Goal: Check status: Check status

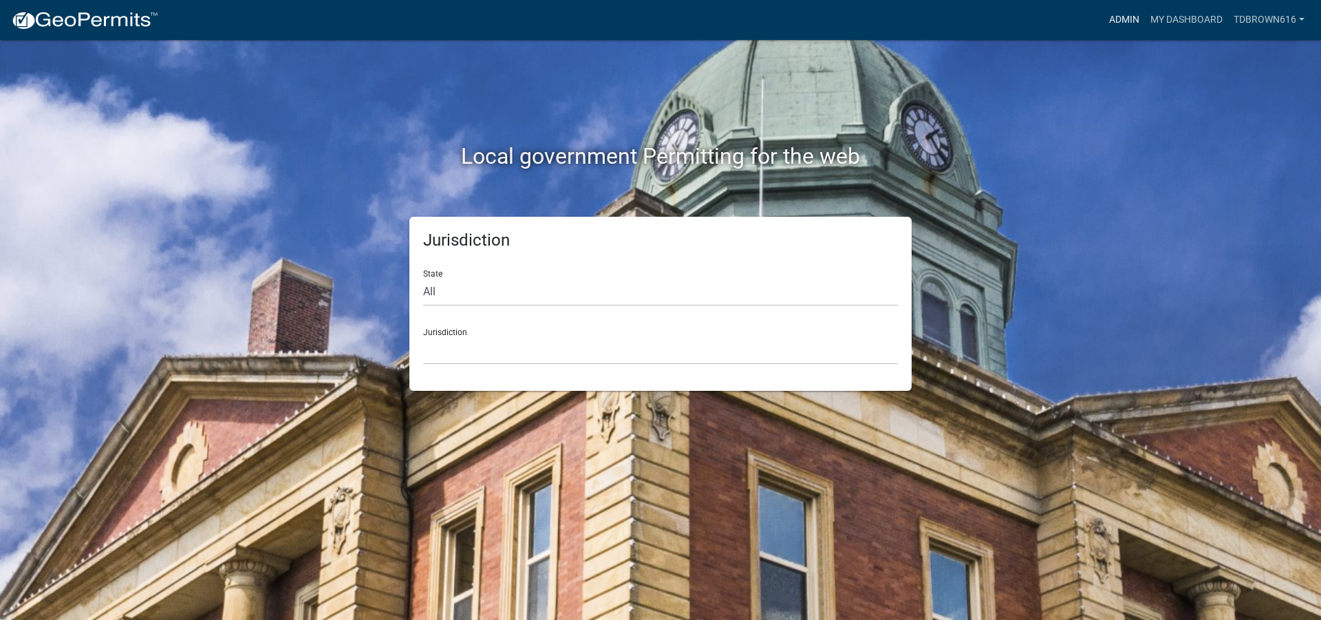
click at [1124, 18] on link "Admin" at bounding box center [1124, 20] width 41 height 26
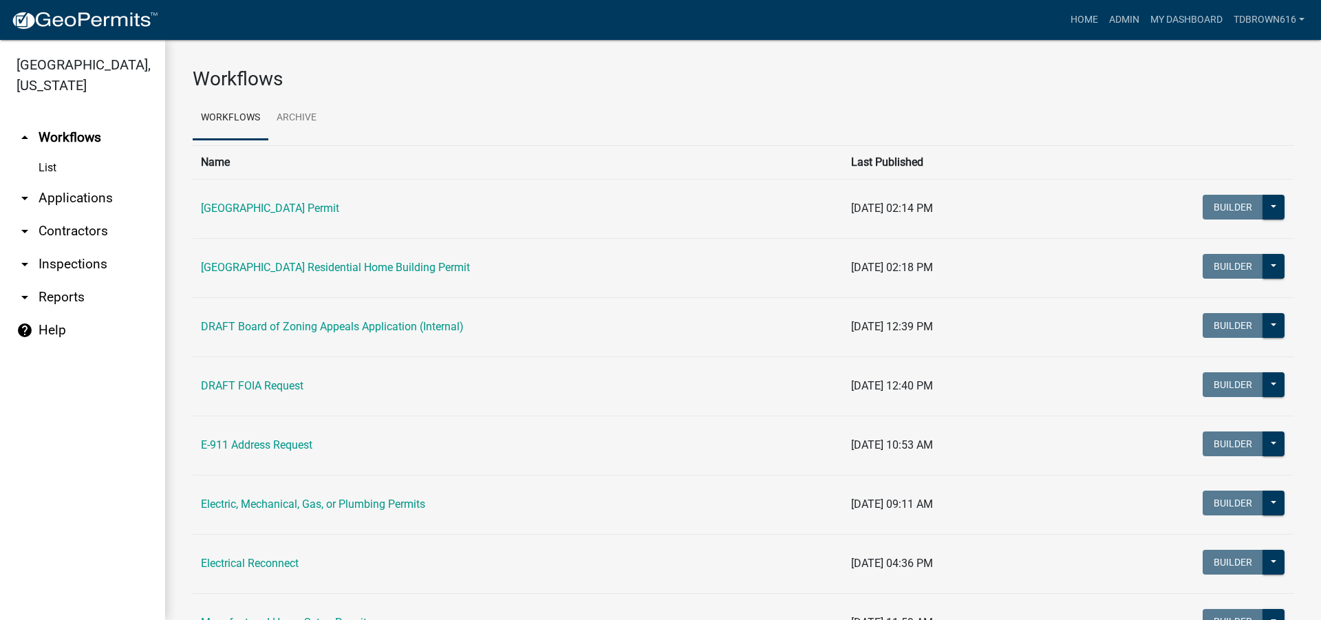
click at [61, 200] on link "arrow_drop_down Applications" at bounding box center [82, 198] width 165 height 33
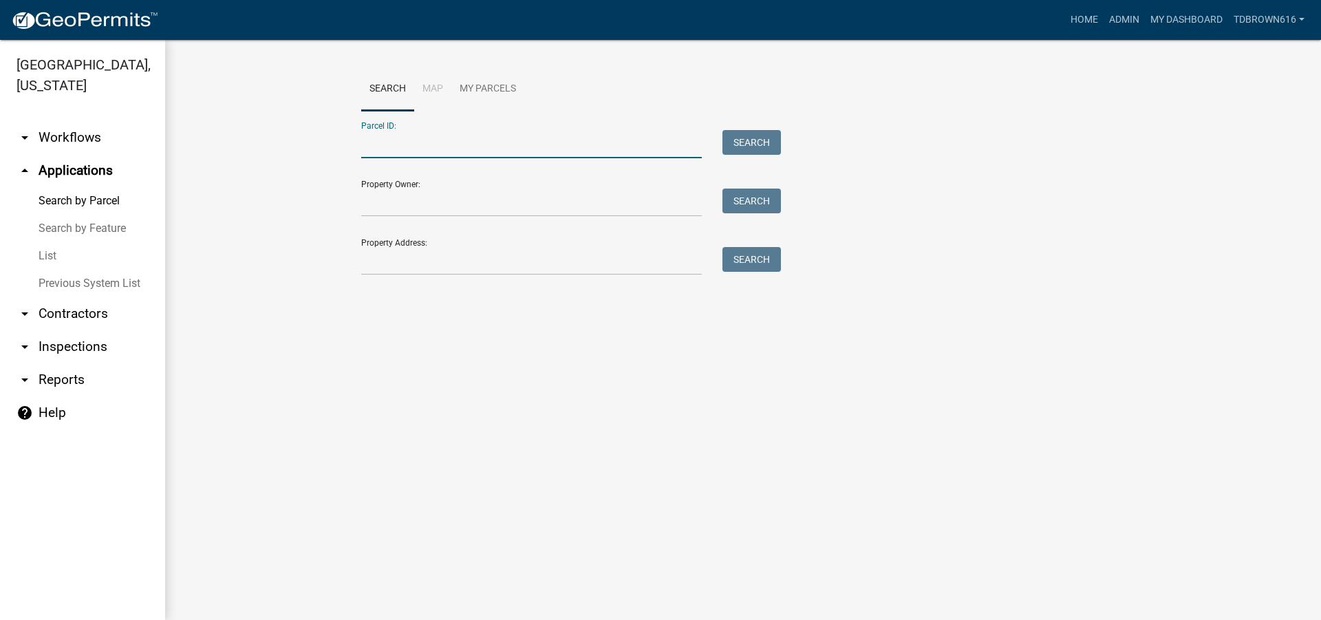
click at [385, 146] on input "Parcel ID:" at bounding box center [531, 144] width 341 height 28
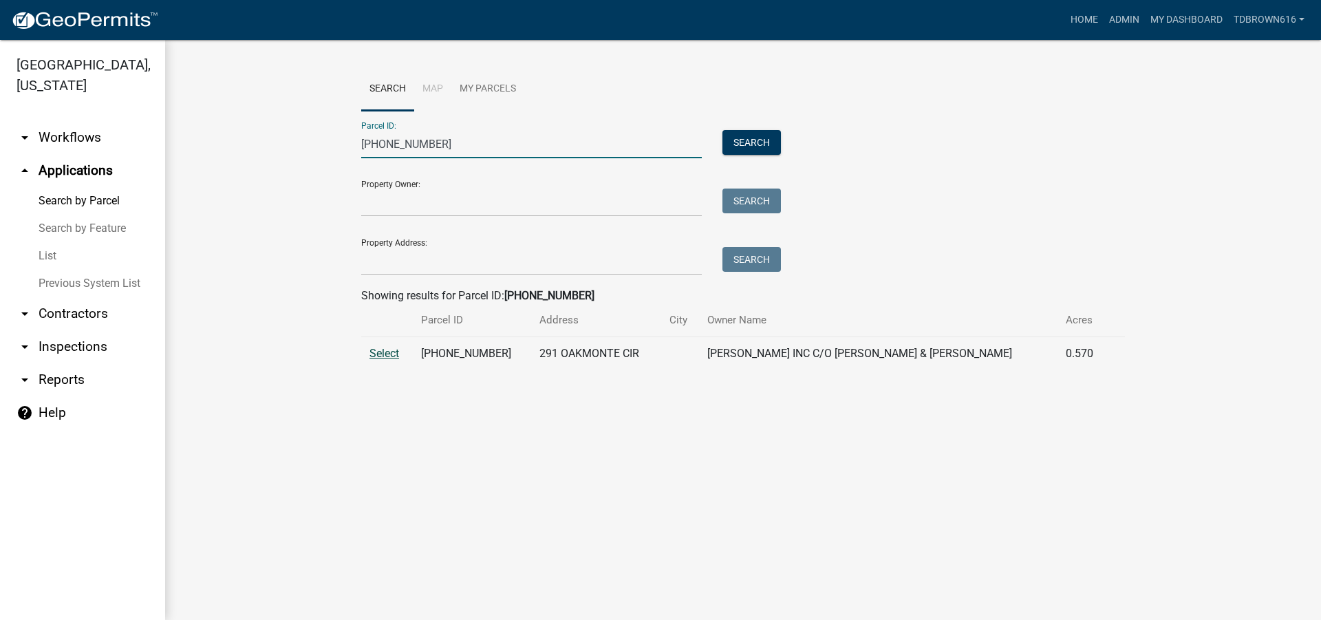
type input "[PHONE_NUMBER]"
click at [383, 353] on span "Select" at bounding box center [384, 353] width 30 height 13
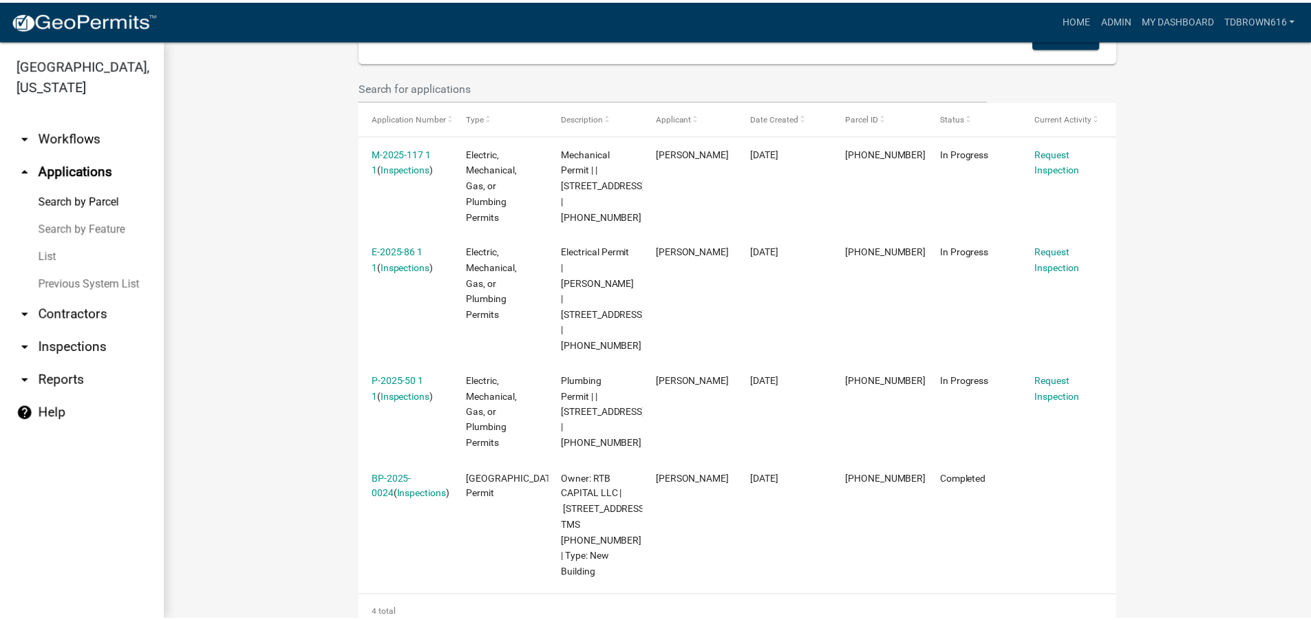
scroll to position [380, 0]
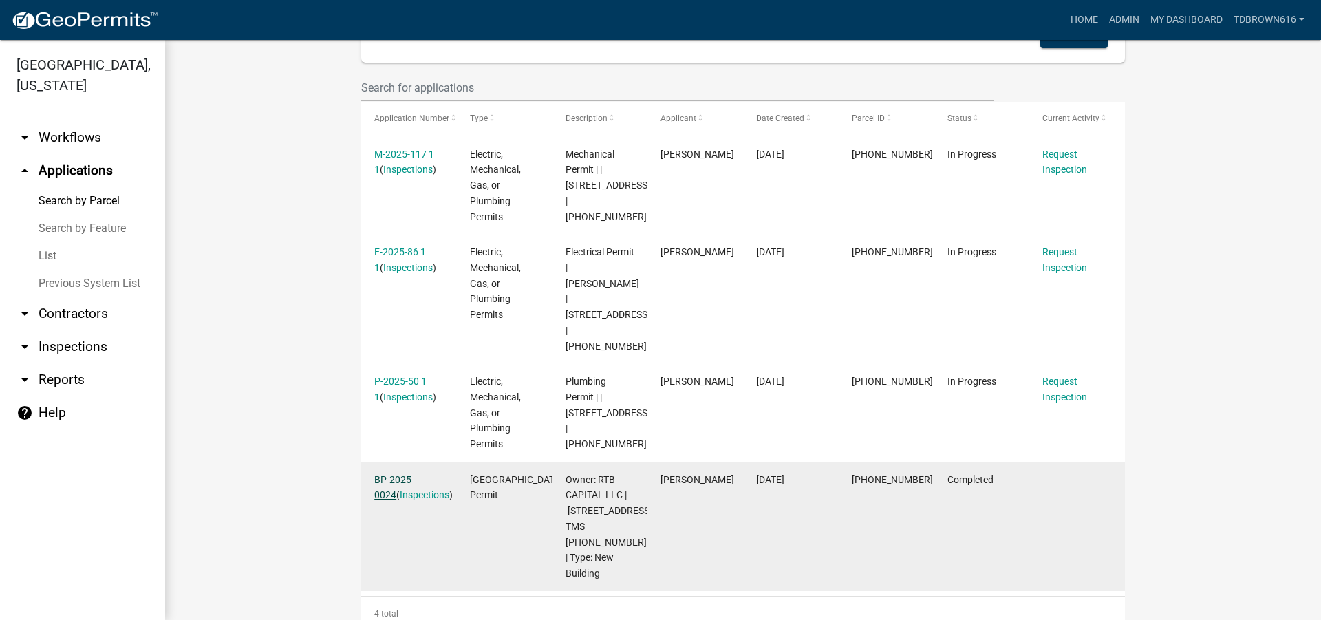
click at [400, 474] on link "BP-2025-0024" at bounding box center [394, 487] width 40 height 27
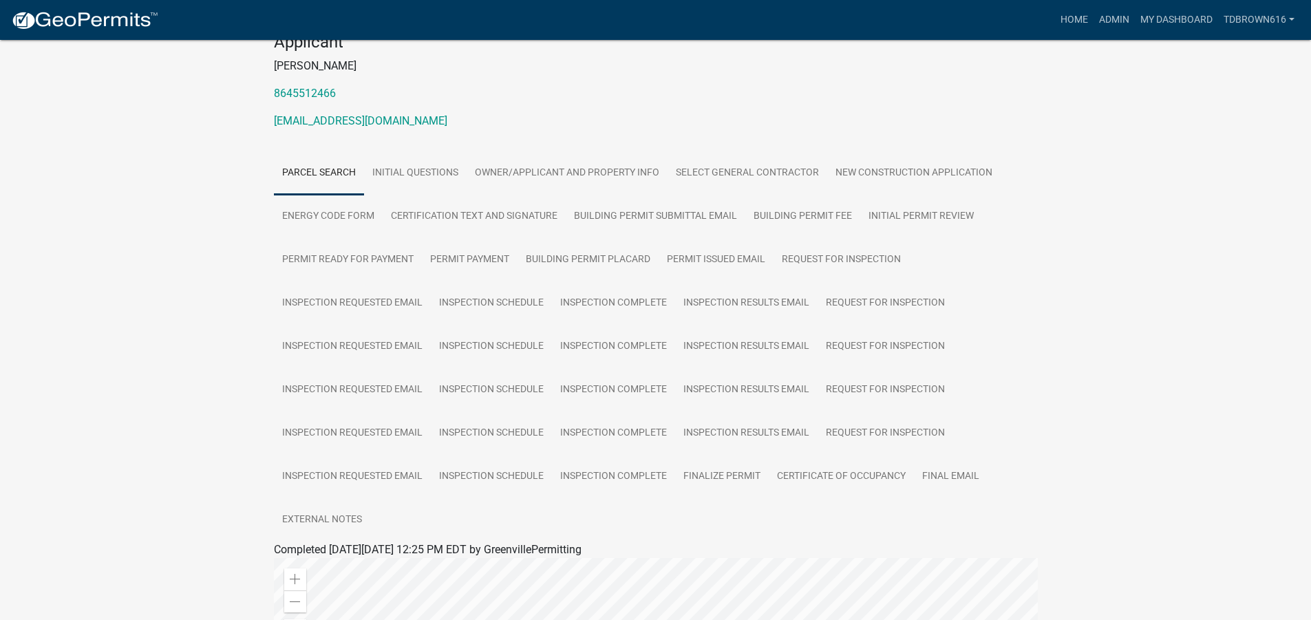
scroll to position [157, 0]
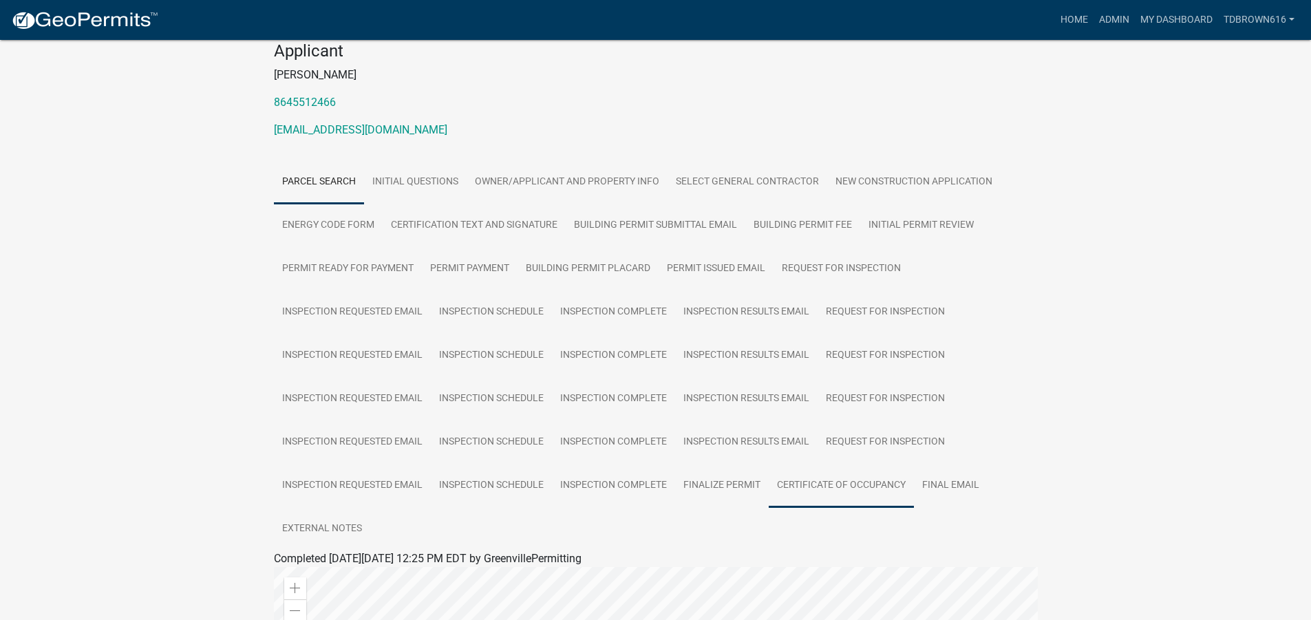
click at [806, 469] on link "Certificate of Occupancy" at bounding box center [840, 486] width 145 height 44
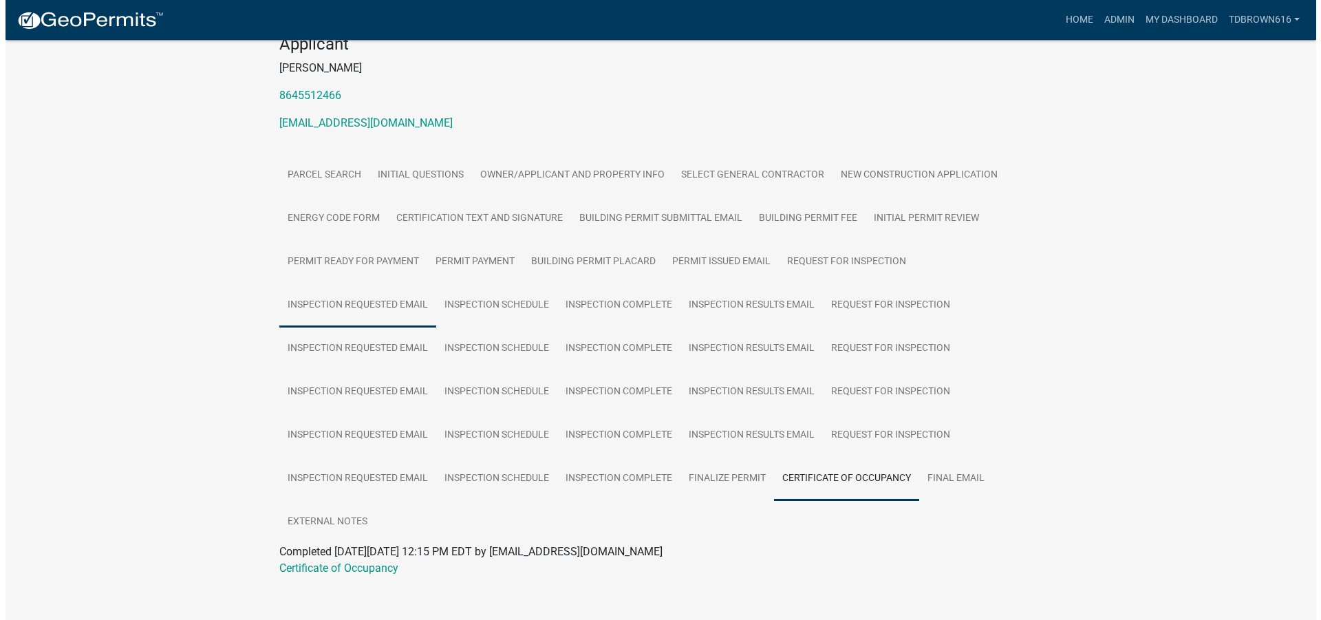
scroll to position [0, 0]
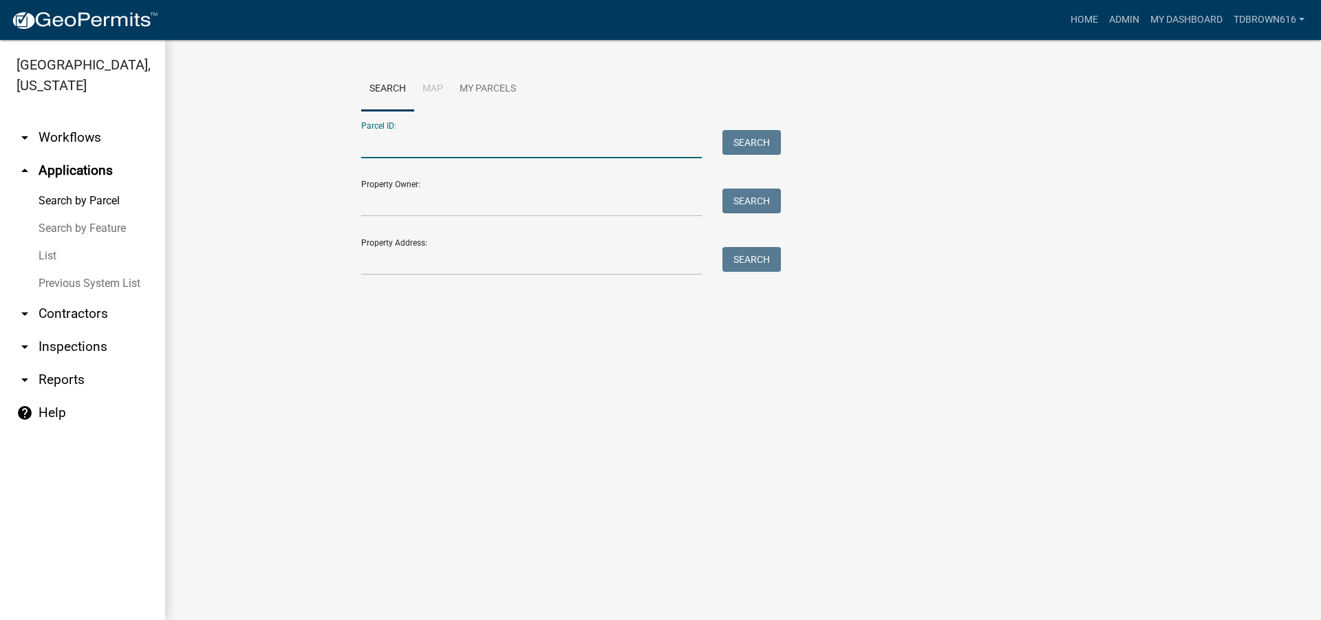
click at [385, 149] on input "Parcel ID:" at bounding box center [531, 144] width 341 height 28
type input "[PHONE_NUMBER]"
click at [762, 144] on button "Search" at bounding box center [751, 142] width 58 height 25
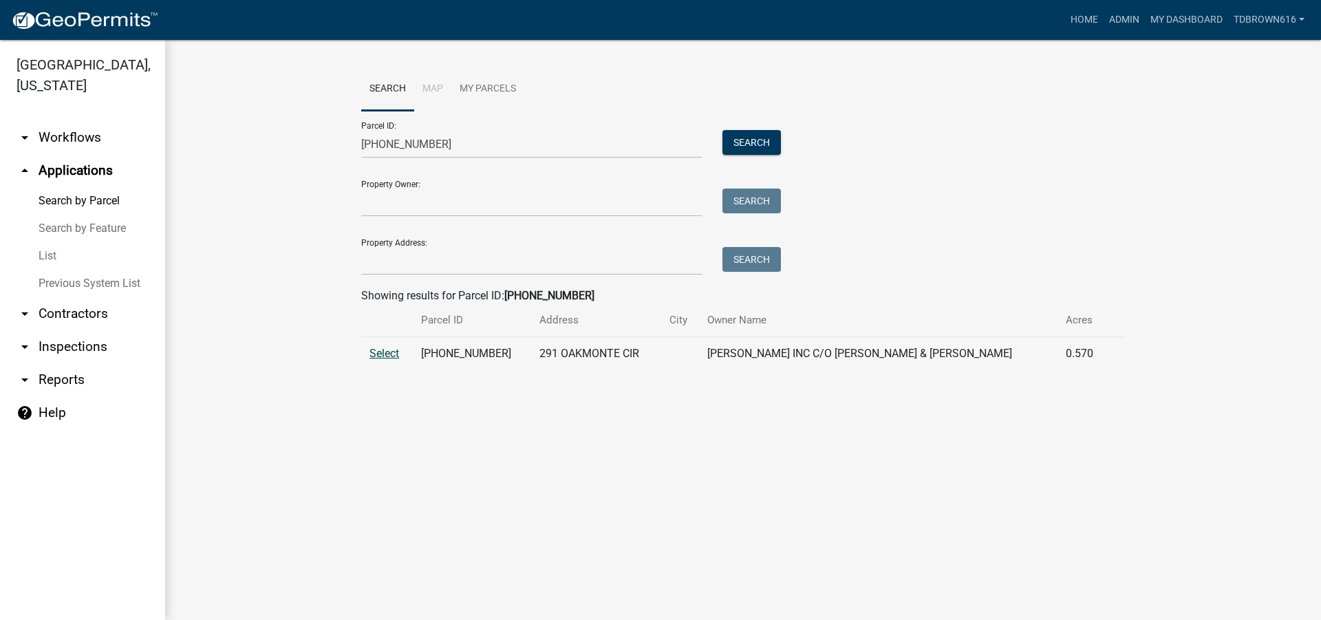
click at [379, 351] on span "Select" at bounding box center [384, 353] width 30 height 13
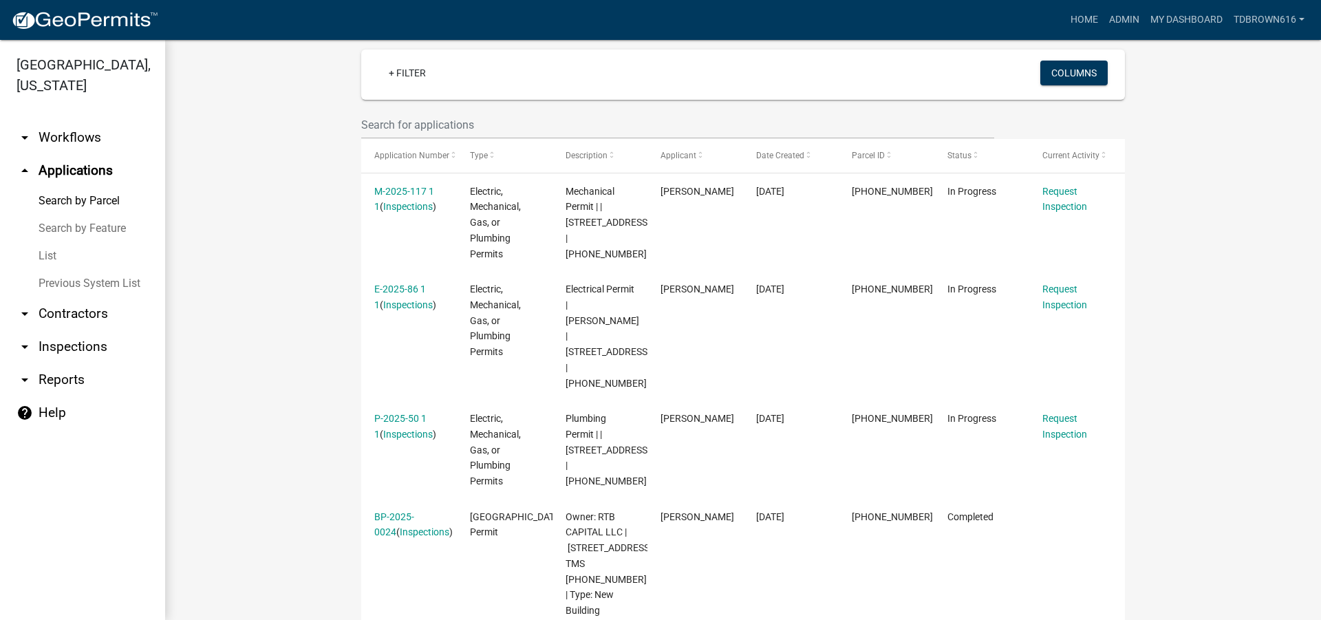
scroll to position [344, 0]
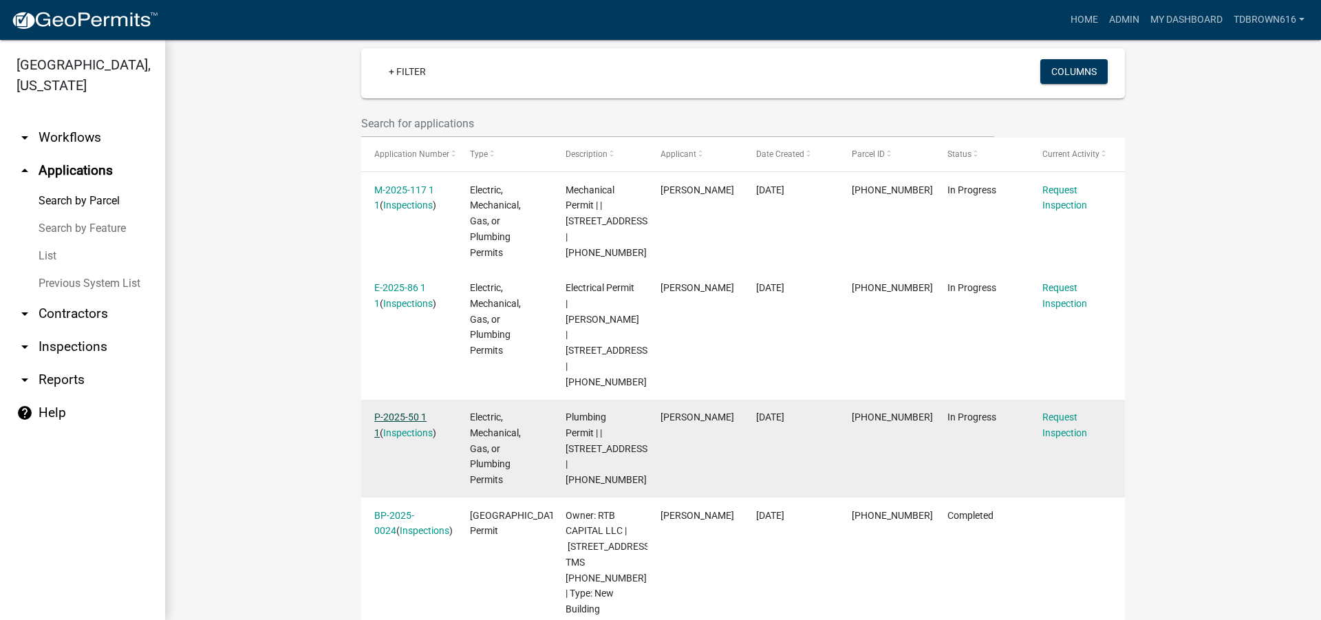
click at [397, 411] on link "P-2025-50 1 1" at bounding box center [400, 424] width 52 height 27
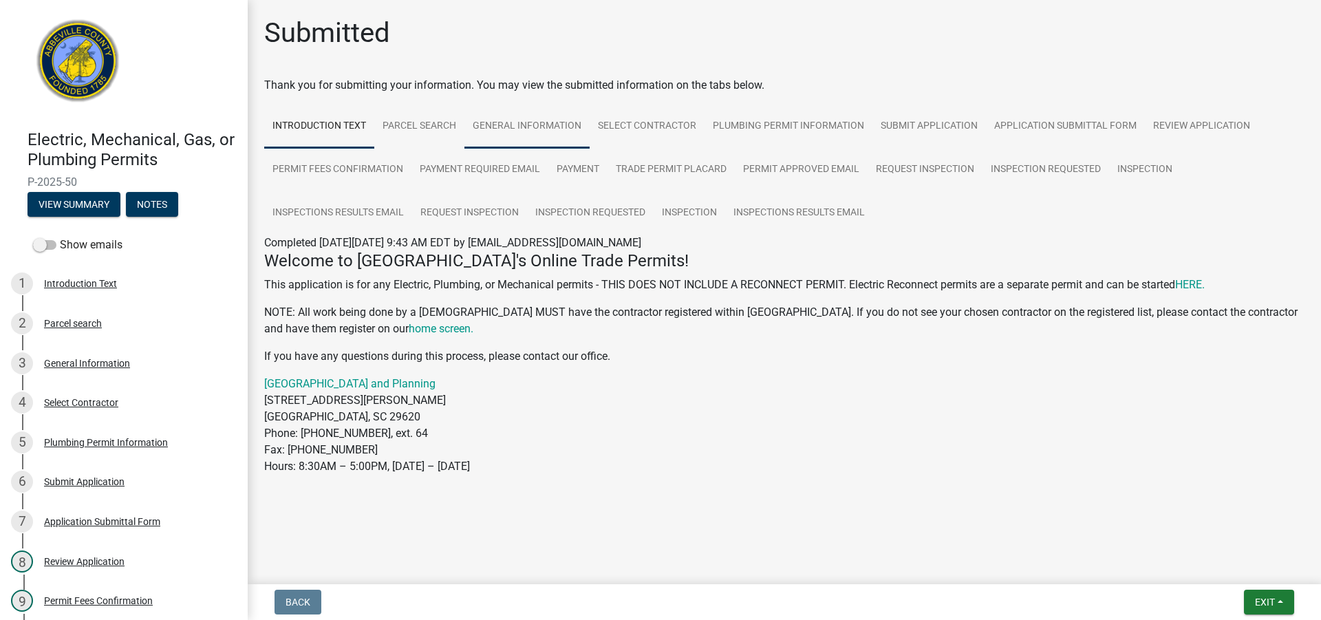
click at [514, 124] on link "General Information" at bounding box center [526, 127] width 125 height 44
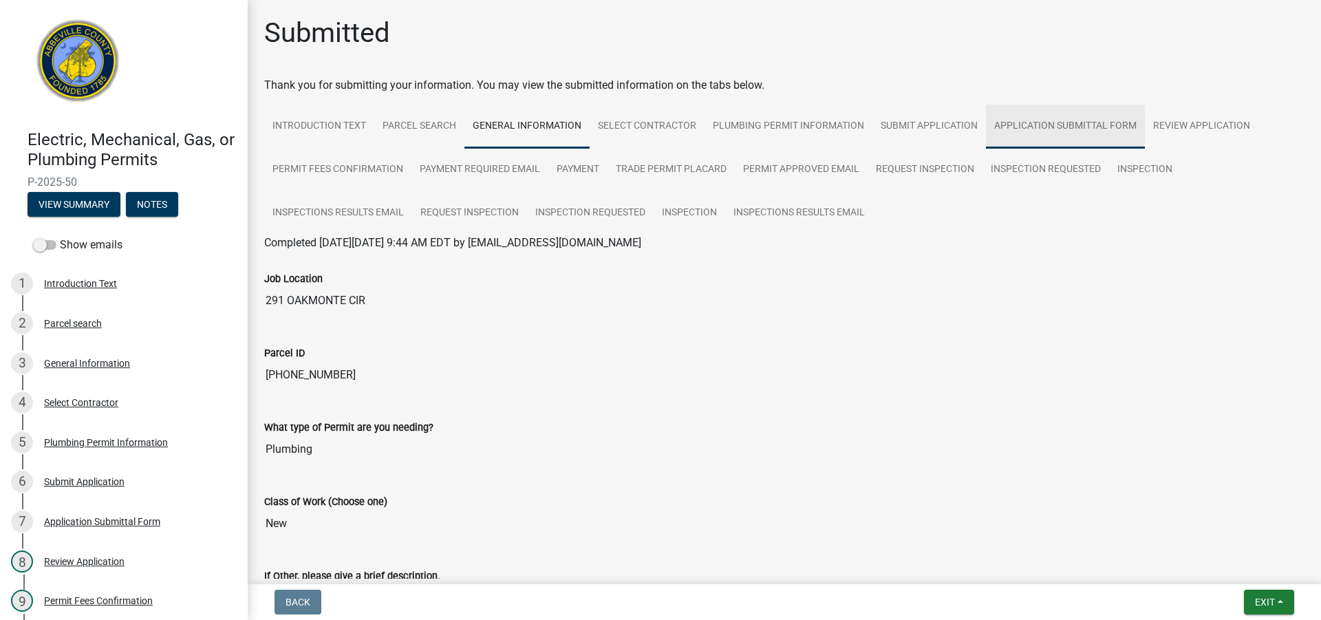
click at [1034, 125] on link "Application Submittal Form" at bounding box center [1065, 127] width 159 height 44
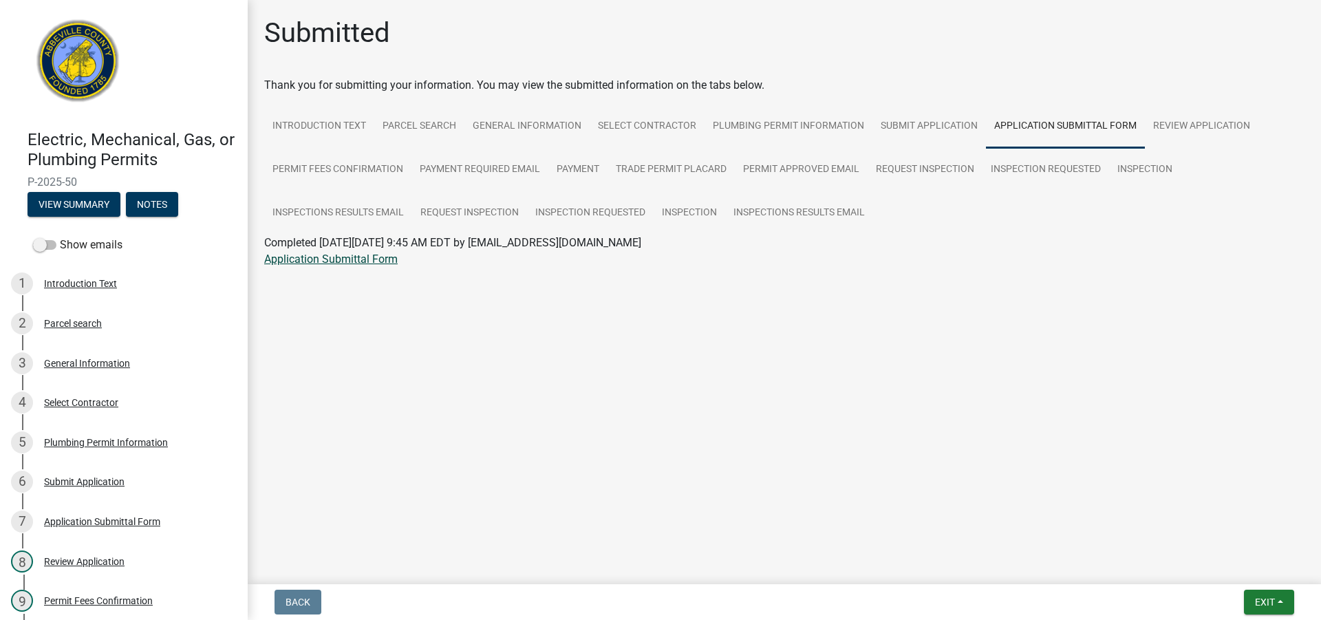
click at [329, 259] on link "Application Submittal Form" at bounding box center [330, 258] width 133 height 13
click at [925, 129] on link "Submit Application" at bounding box center [929, 127] width 114 height 44
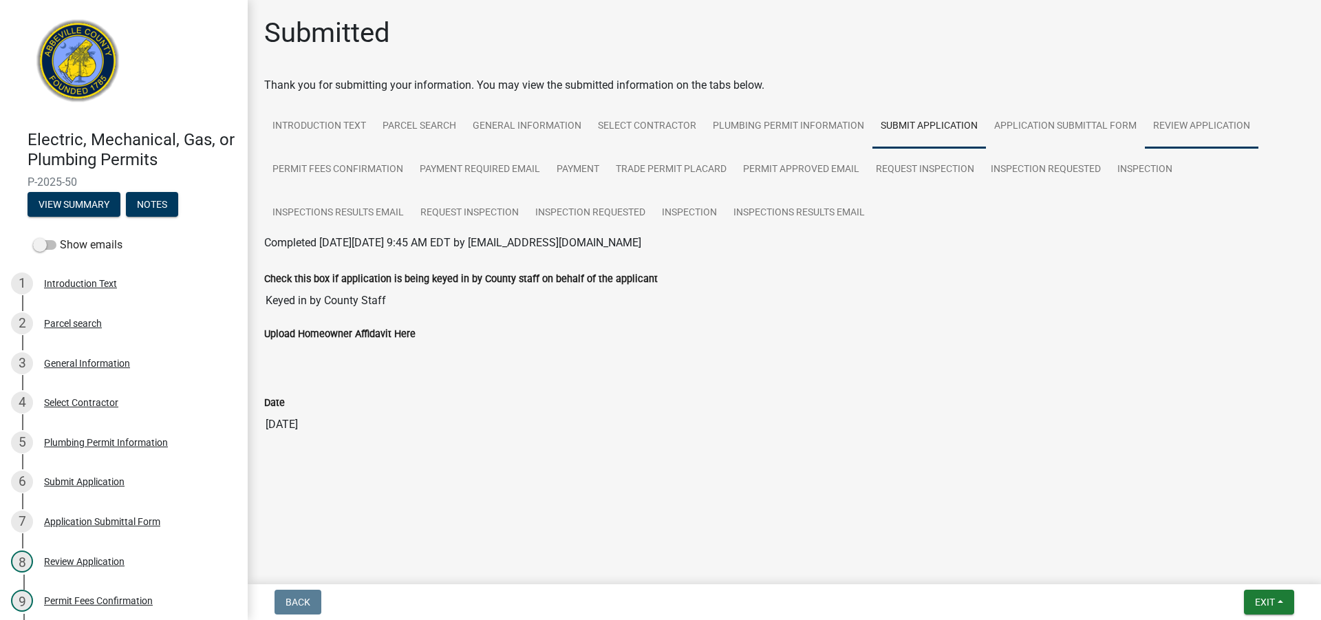
click at [1176, 124] on link "Review Application" at bounding box center [1202, 127] width 114 height 44
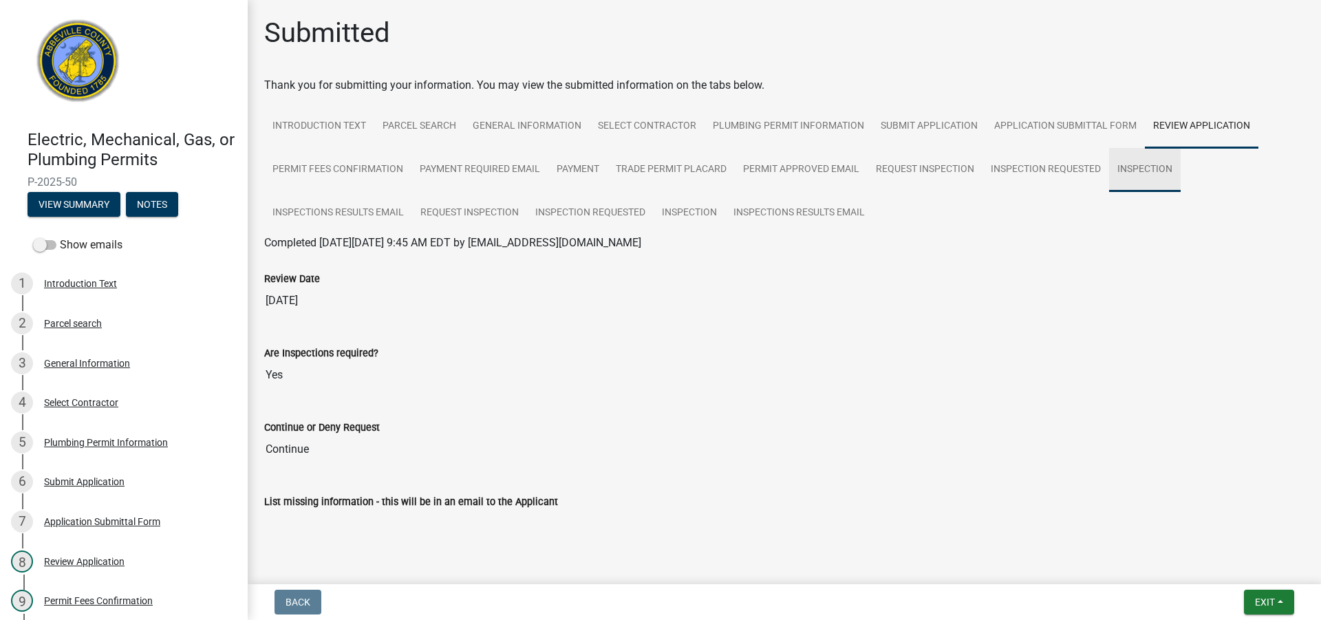
click at [1138, 169] on link "Inspection" at bounding box center [1145, 170] width 72 height 44
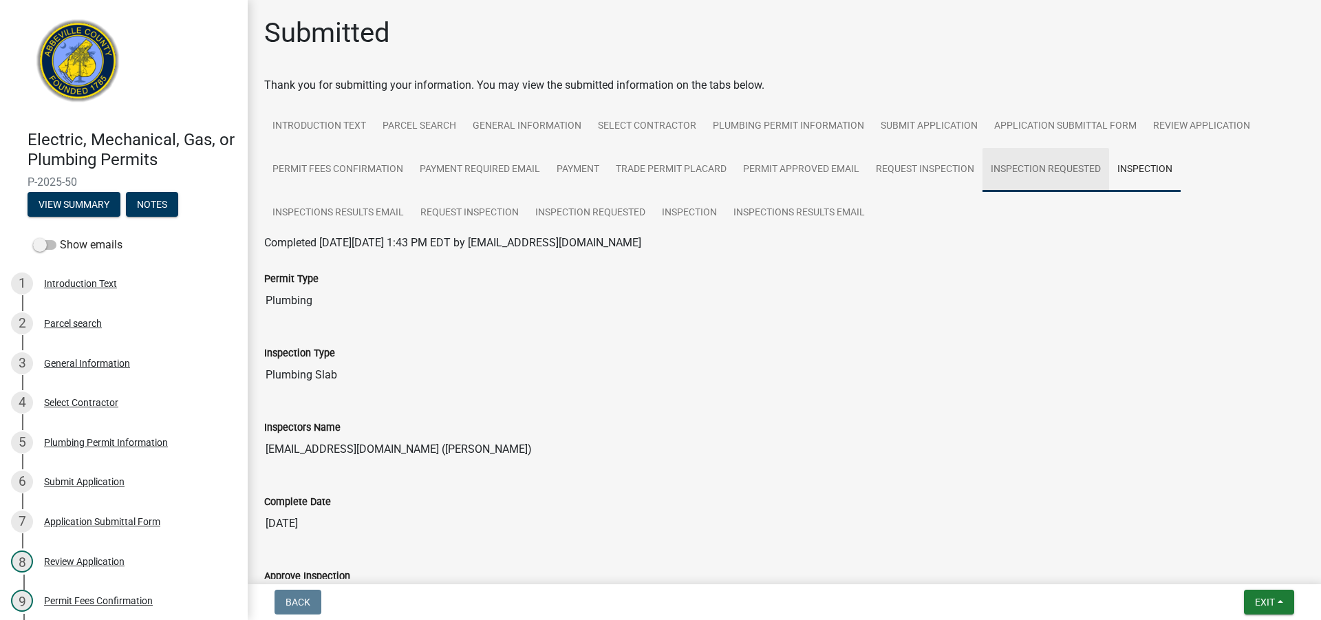
click at [1041, 165] on link "Inspection Requested" at bounding box center [1045, 170] width 127 height 44
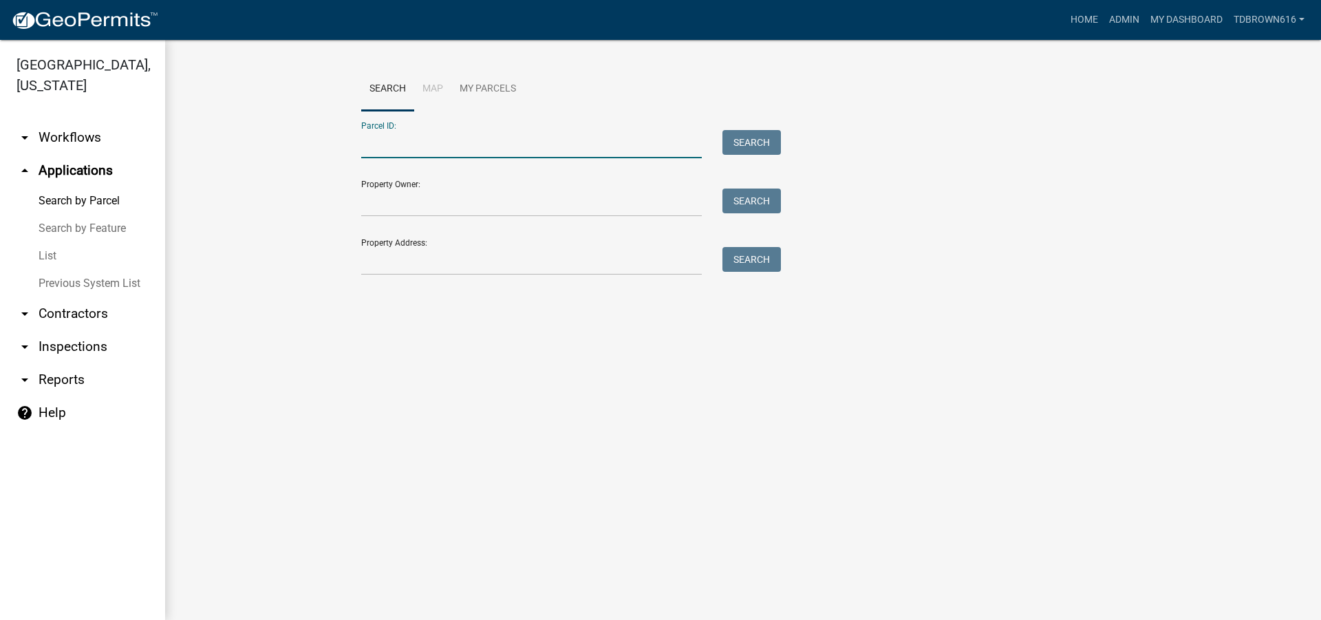
click at [380, 149] on input "Parcel ID:" at bounding box center [531, 144] width 341 height 28
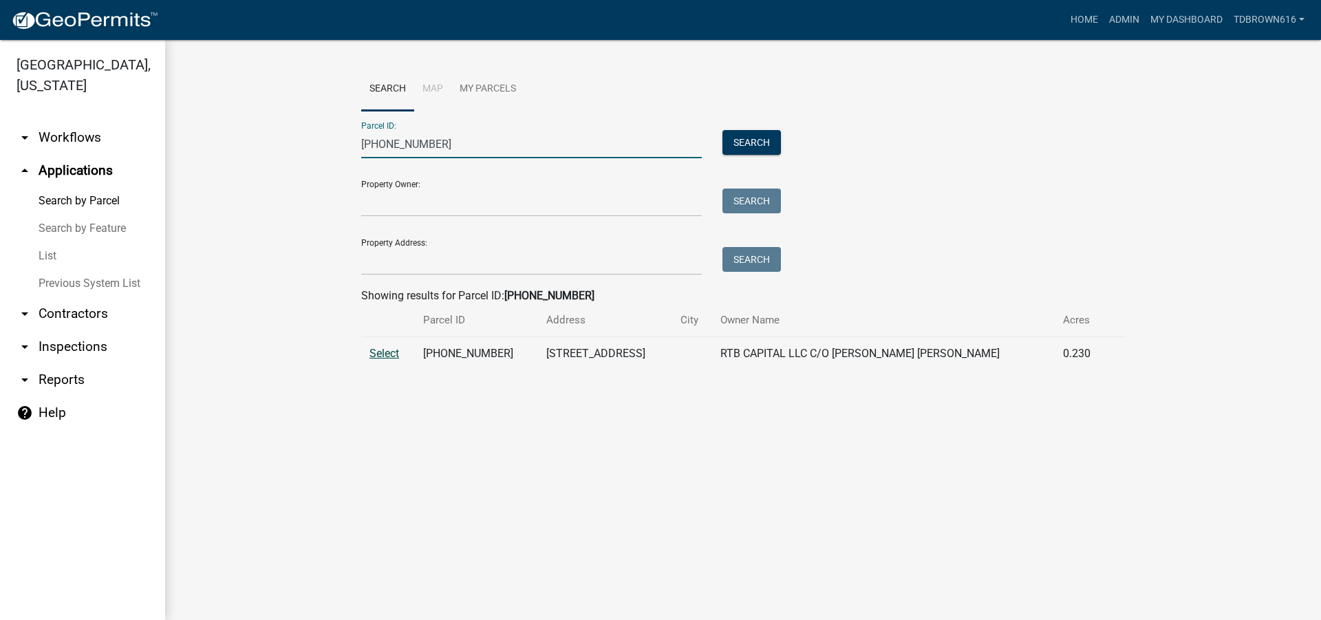
type input "[PHONE_NUMBER]"
click at [380, 351] on span "Select" at bounding box center [384, 353] width 30 height 13
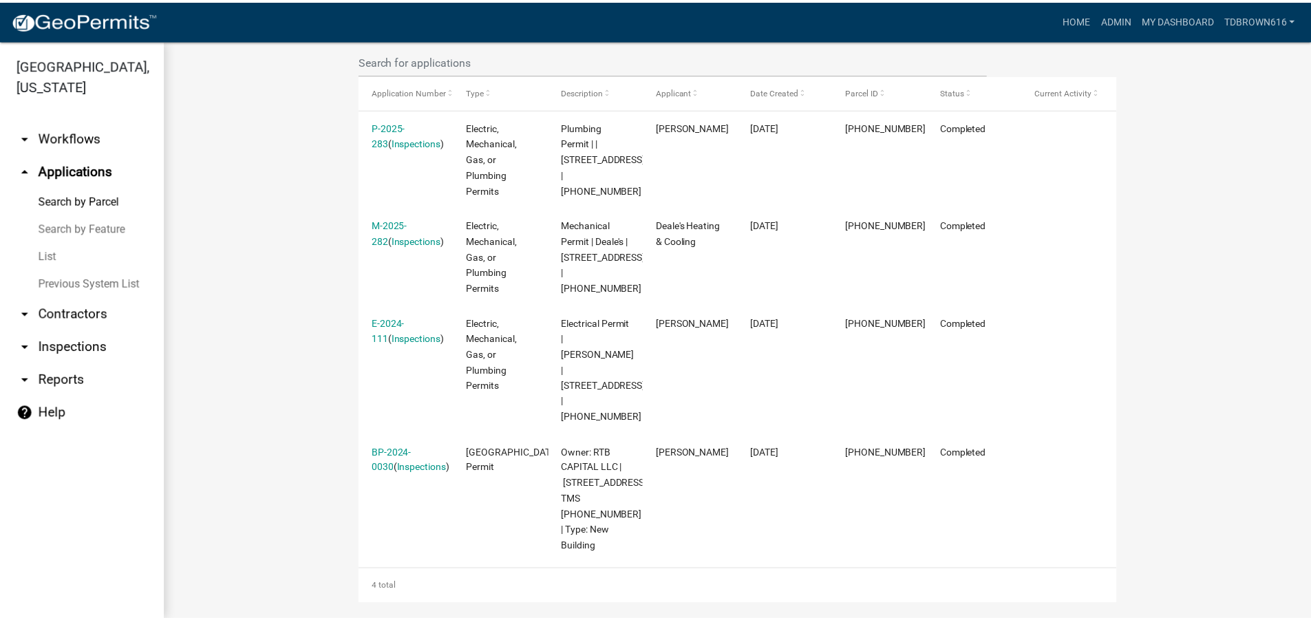
scroll to position [413, 0]
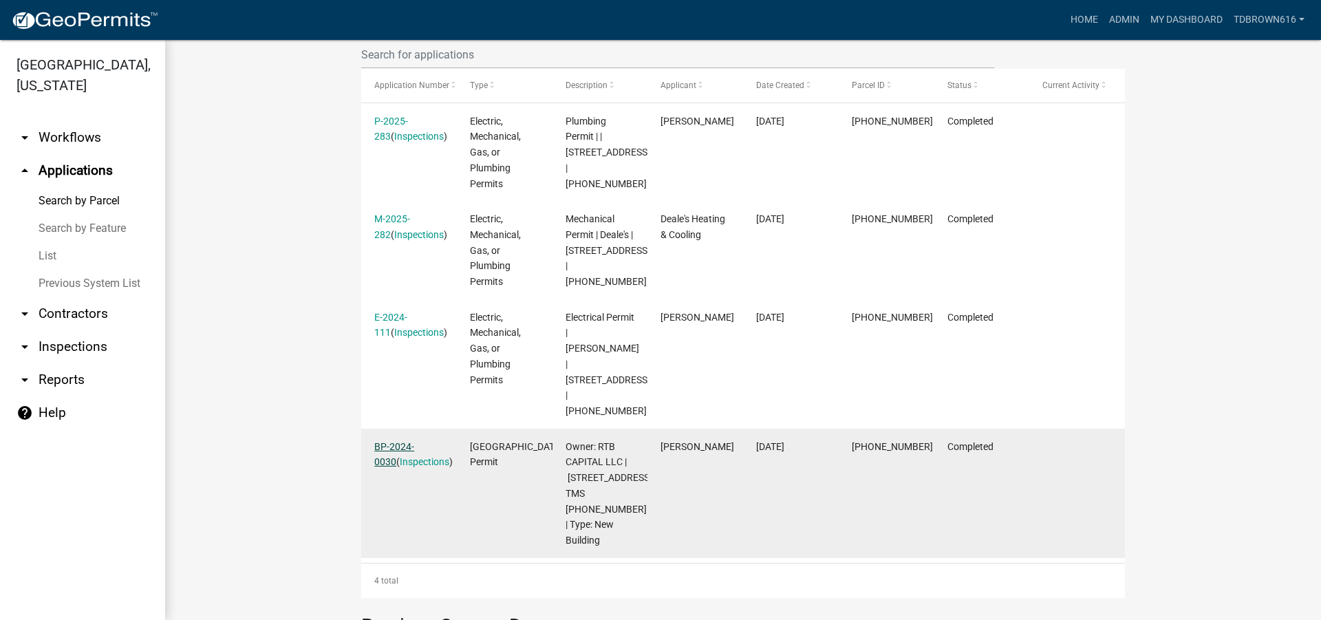
click at [403, 441] on link "BP-2024-0030" at bounding box center [394, 454] width 40 height 27
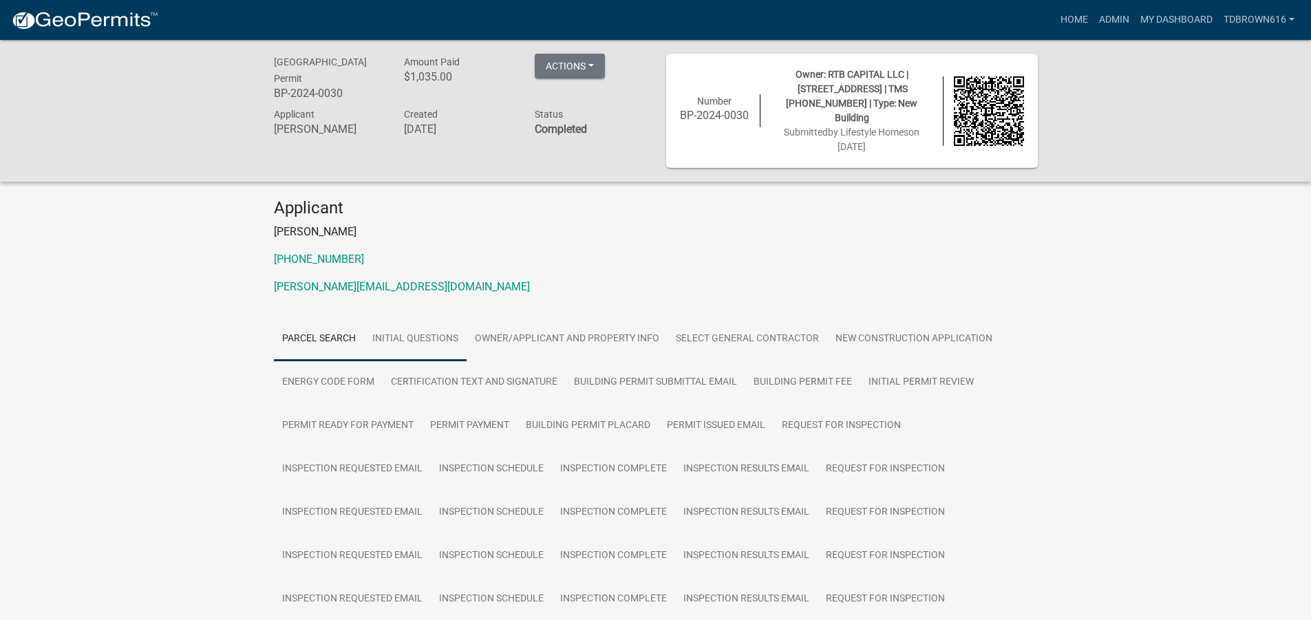
click at [420, 324] on link "Initial Questions" at bounding box center [415, 339] width 103 height 44
click at [413, 322] on link "Initial Questions" at bounding box center [415, 339] width 103 height 44
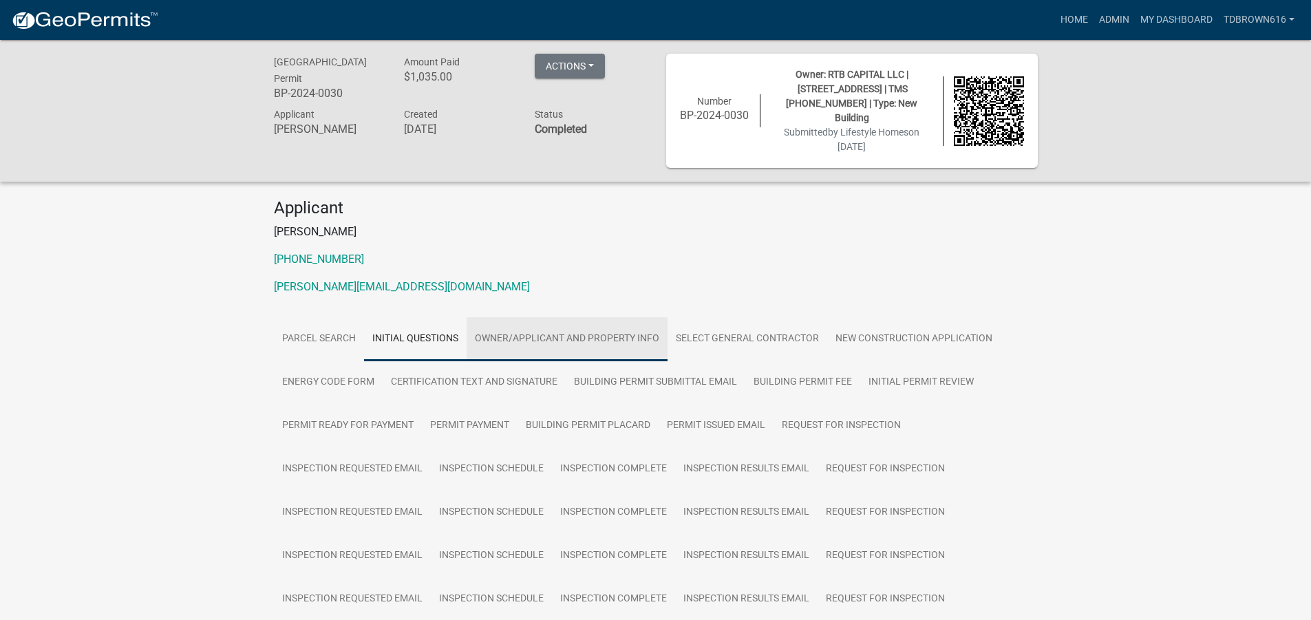
click at [538, 325] on link "Owner/Applicant and Property Info" at bounding box center [566, 339] width 201 height 44
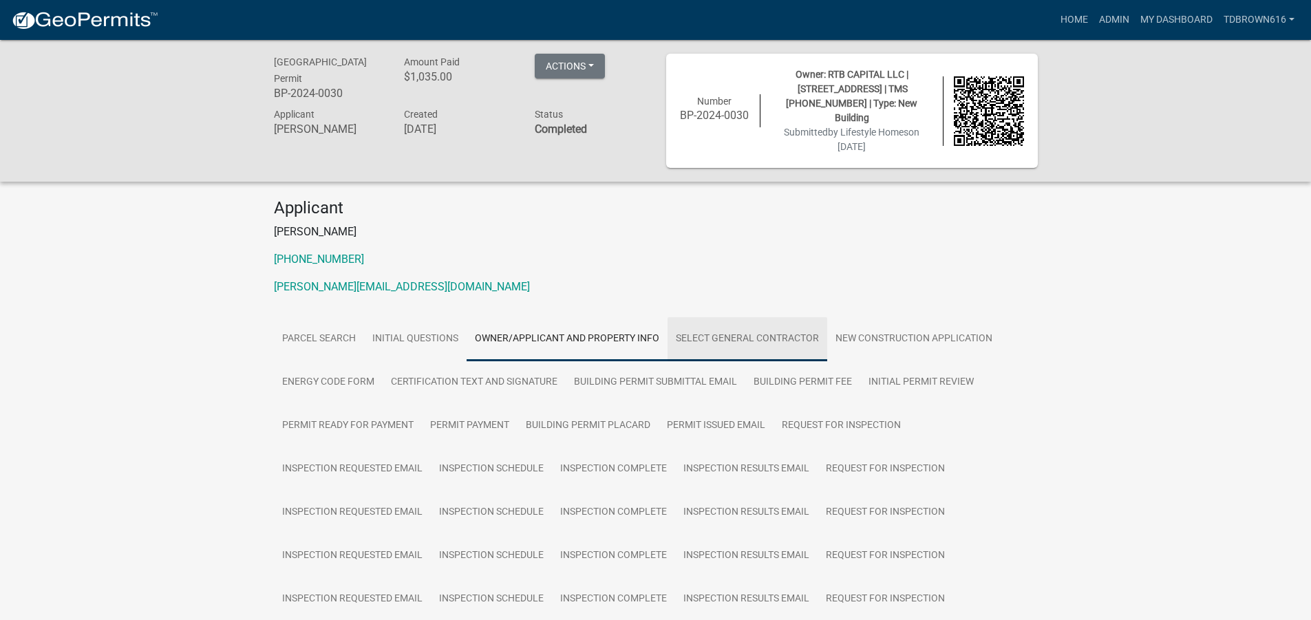
click at [711, 321] on link "Select General Contractor" at bounding box center [747, 339] width 160 height 44
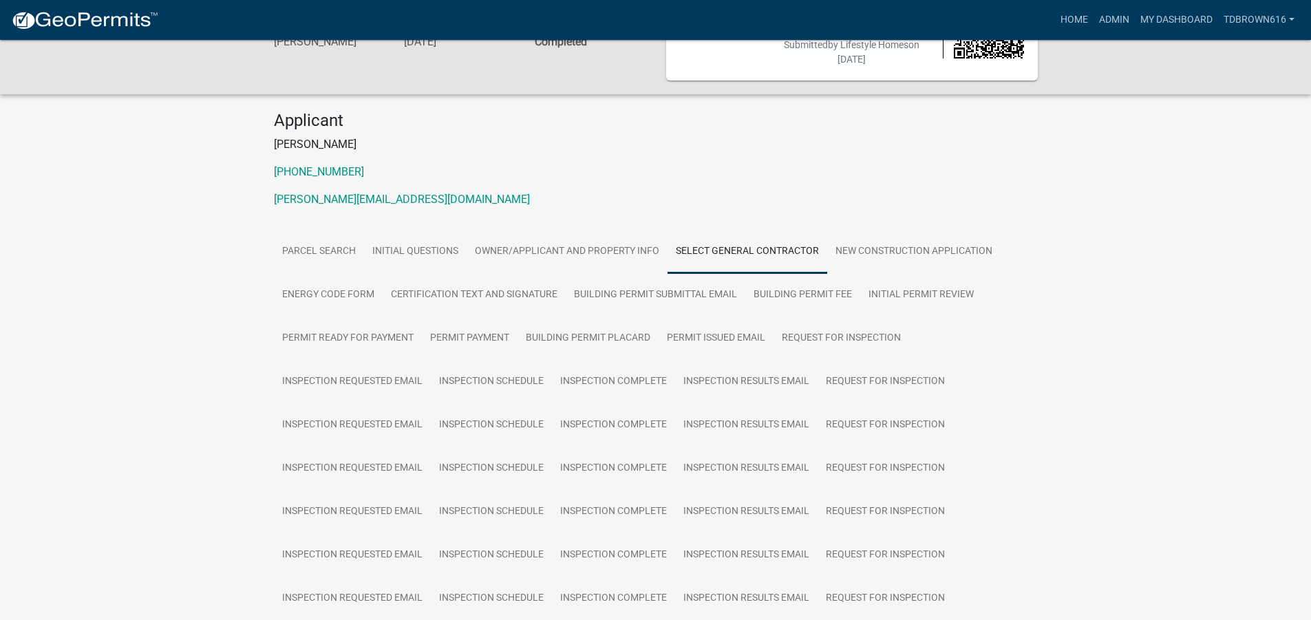
scroll to position [86, 0]
click at [409, 232] on link "Initial Questions" at bounding box center [415, 253] width 103 height 44
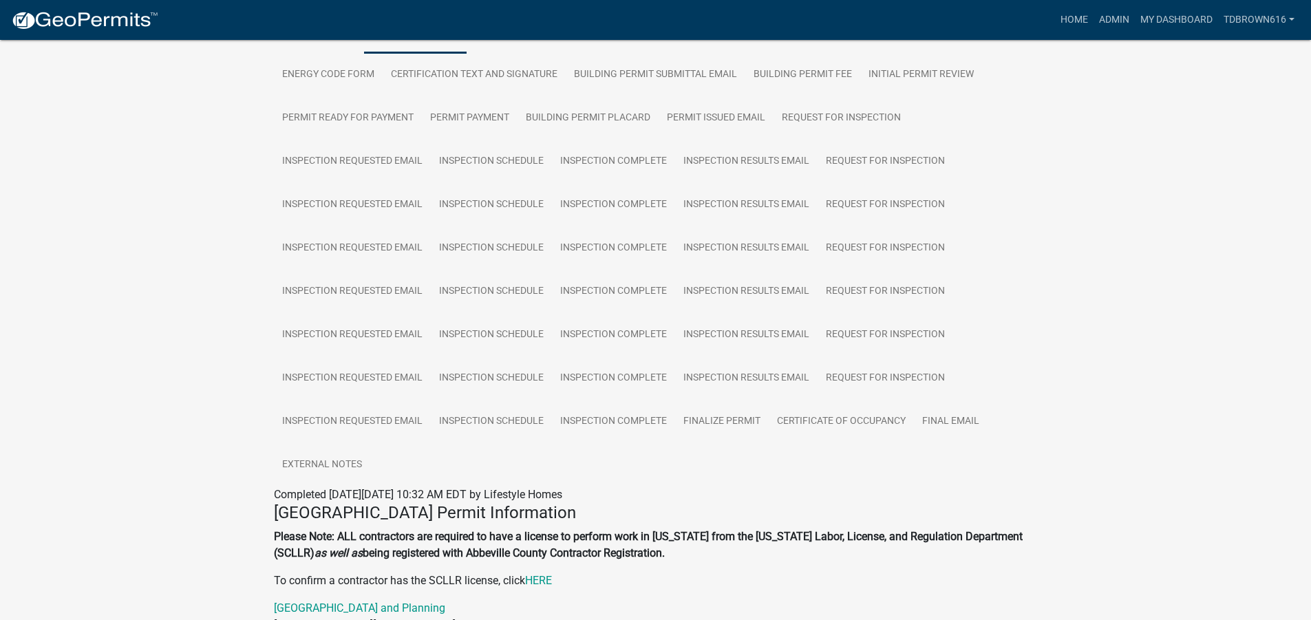
scroll to position [108, 0]
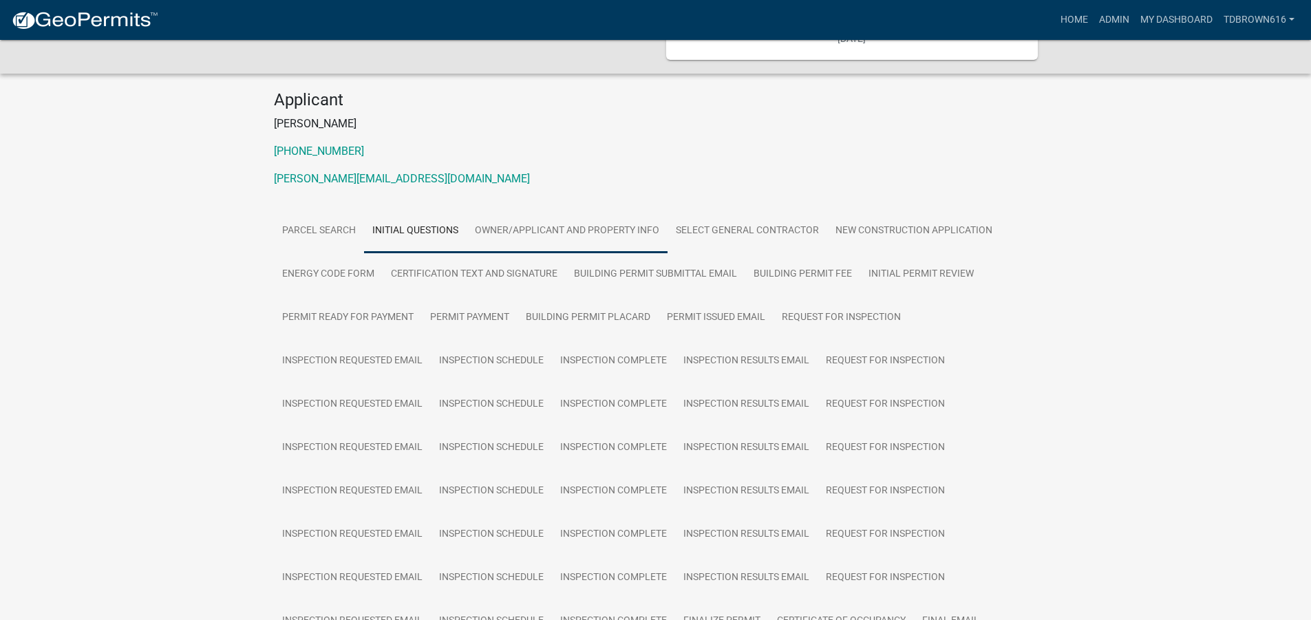
click at [513, 213] on link "Owner/Applicant and Property Info" at bounding box center [566, 231] width 201 height 44
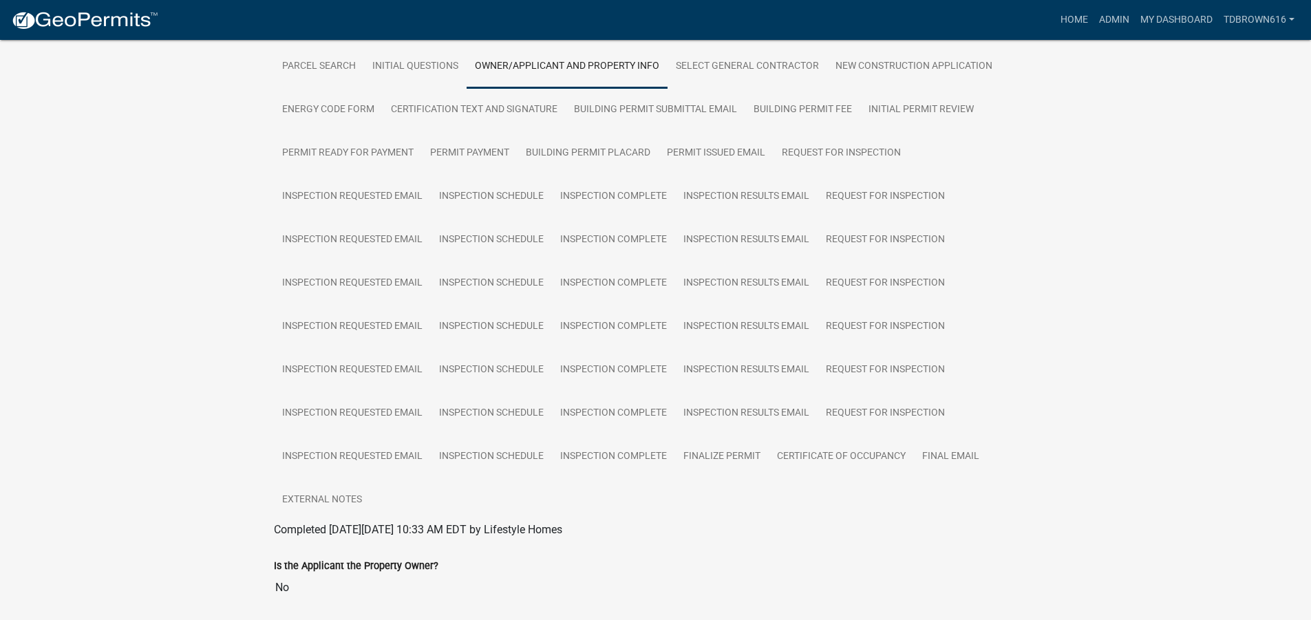
scroll to position [142, 0]
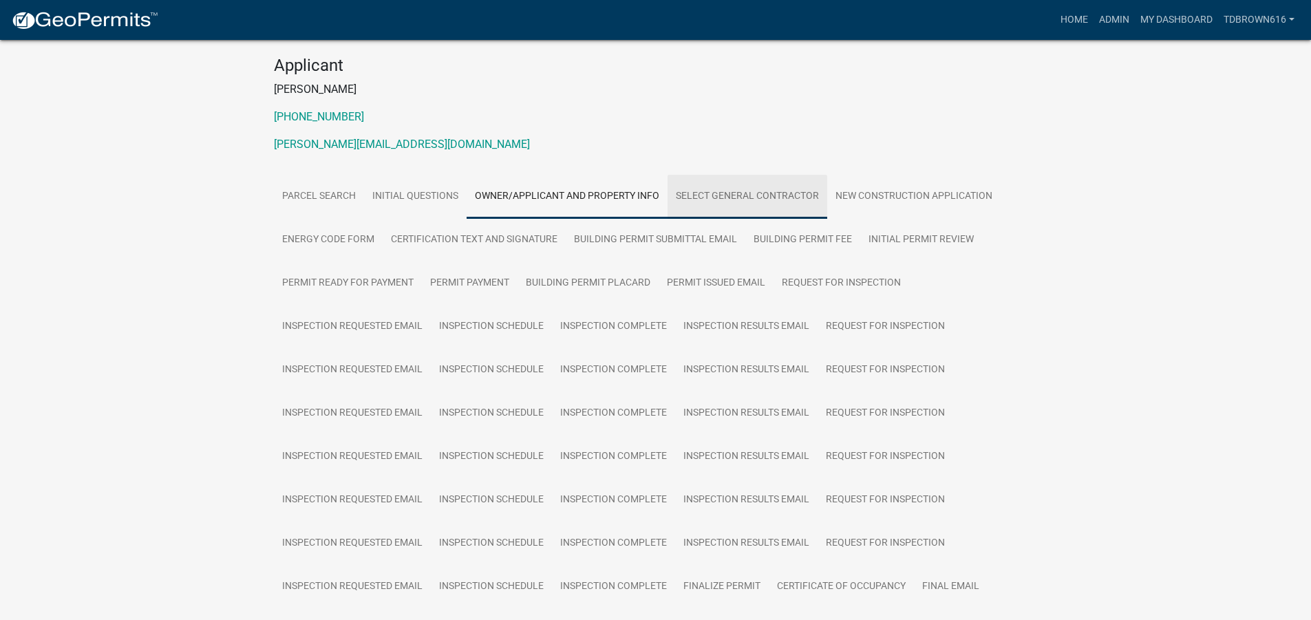
click at [738, 180] on link "Select General Contractor" at bounding box center [747, 197] width 160 height 44
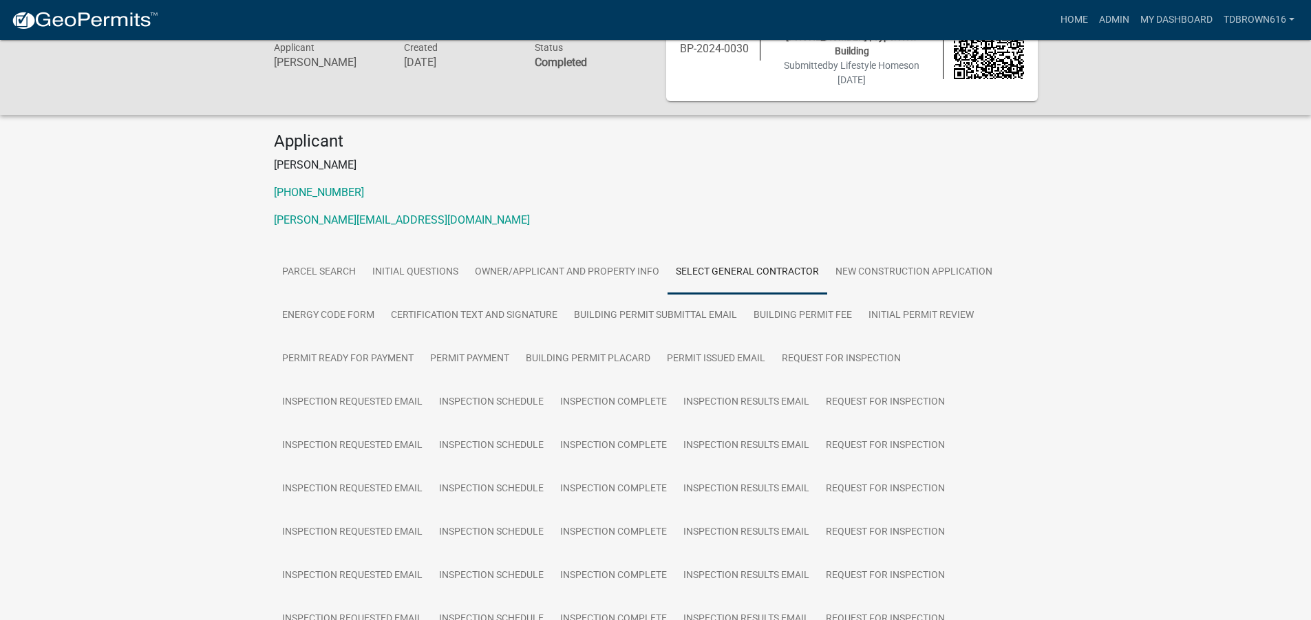
scroll to position [57, 0]
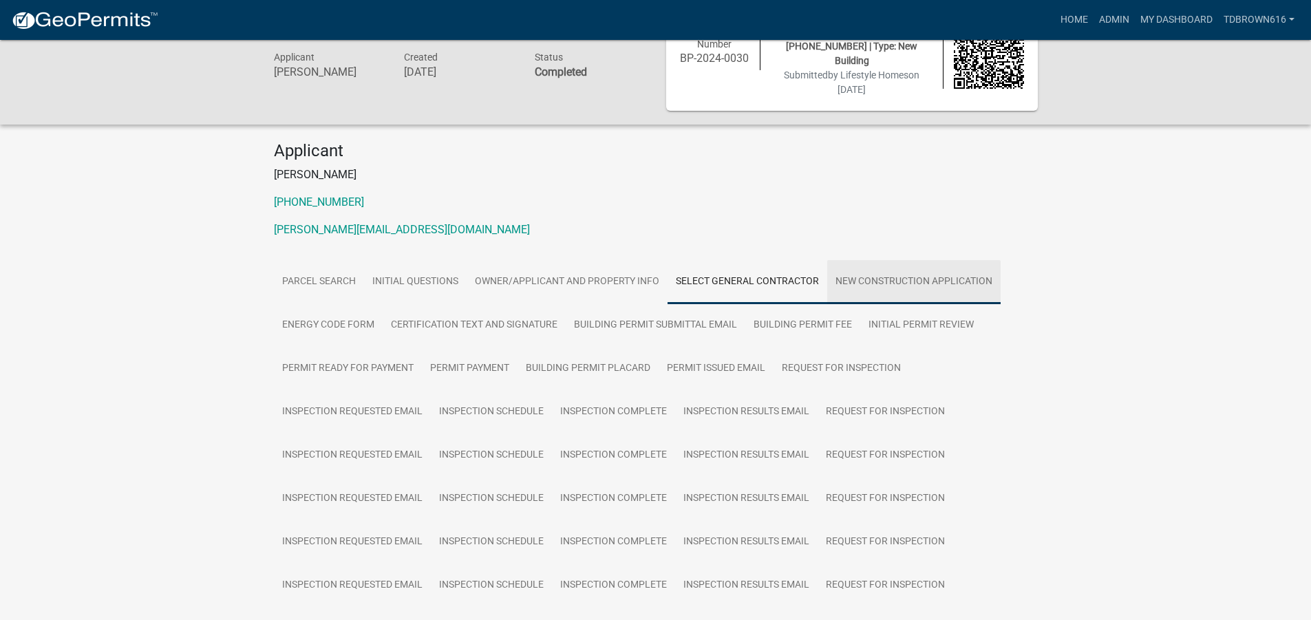
click at [905, 263] on link "New Construction Application" at bounding box center [913, 282] width 173 height 44
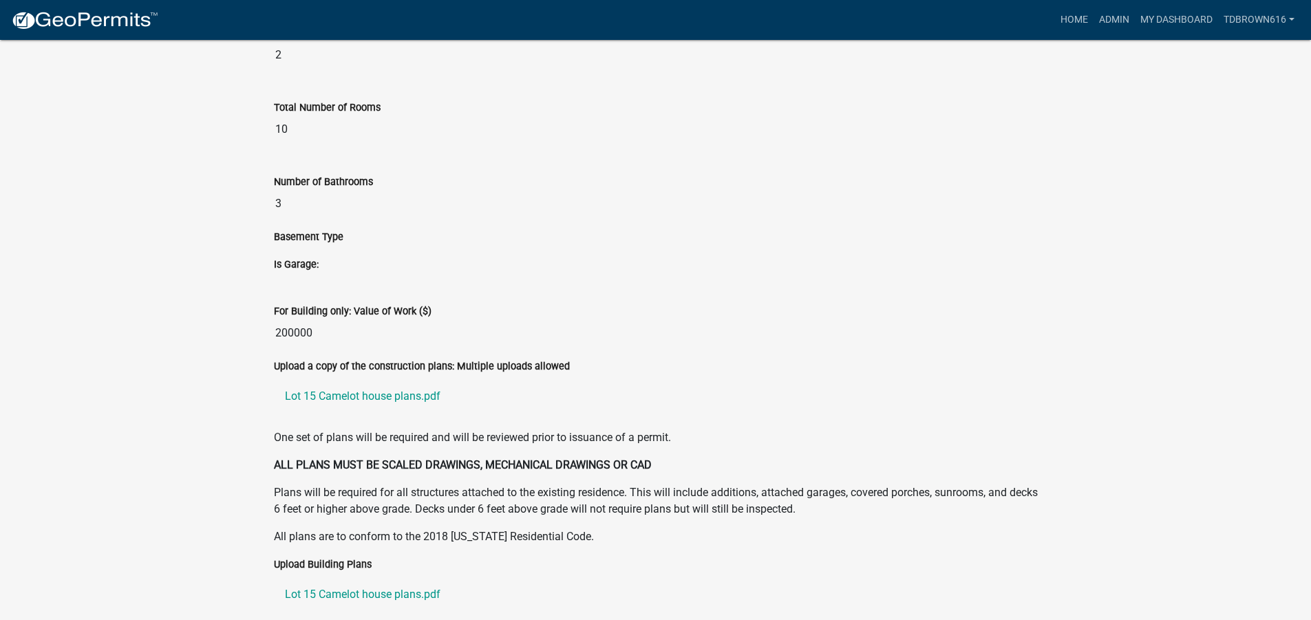
scroll to position [2172, 0]
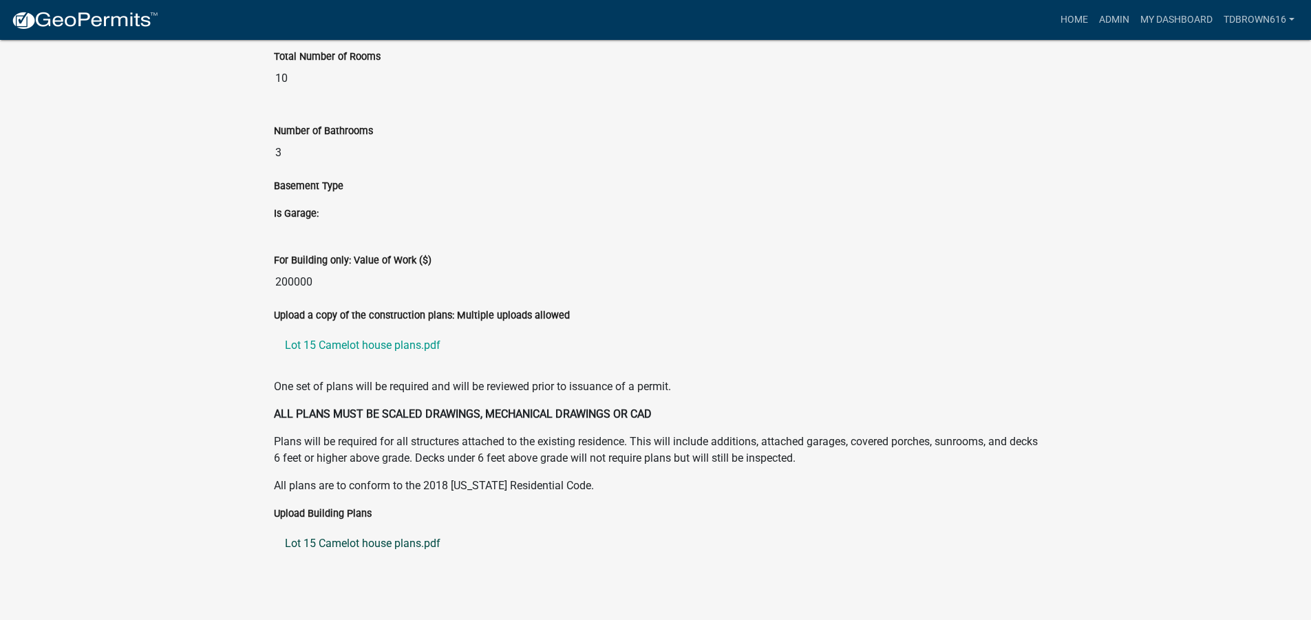
click at [358, 527] on link "Lot 15 Camelot house plans.pdf" at bounding box center [656, 543] width 764 height 33
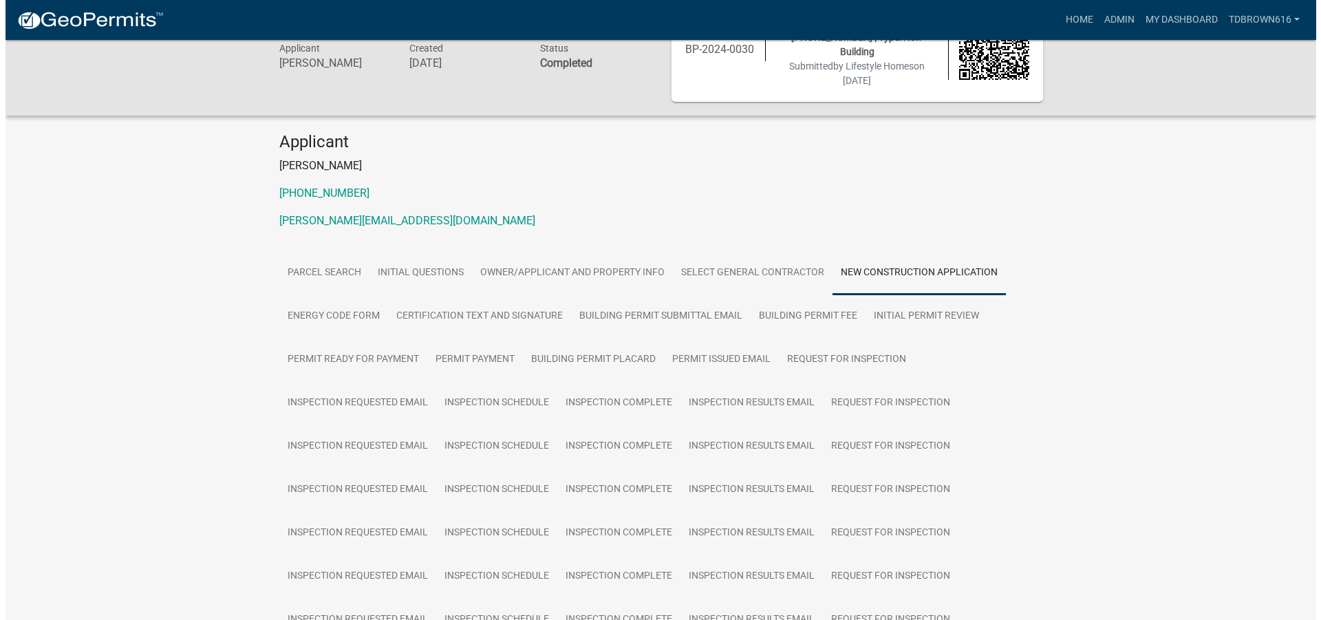
scroll to position [0, 0]
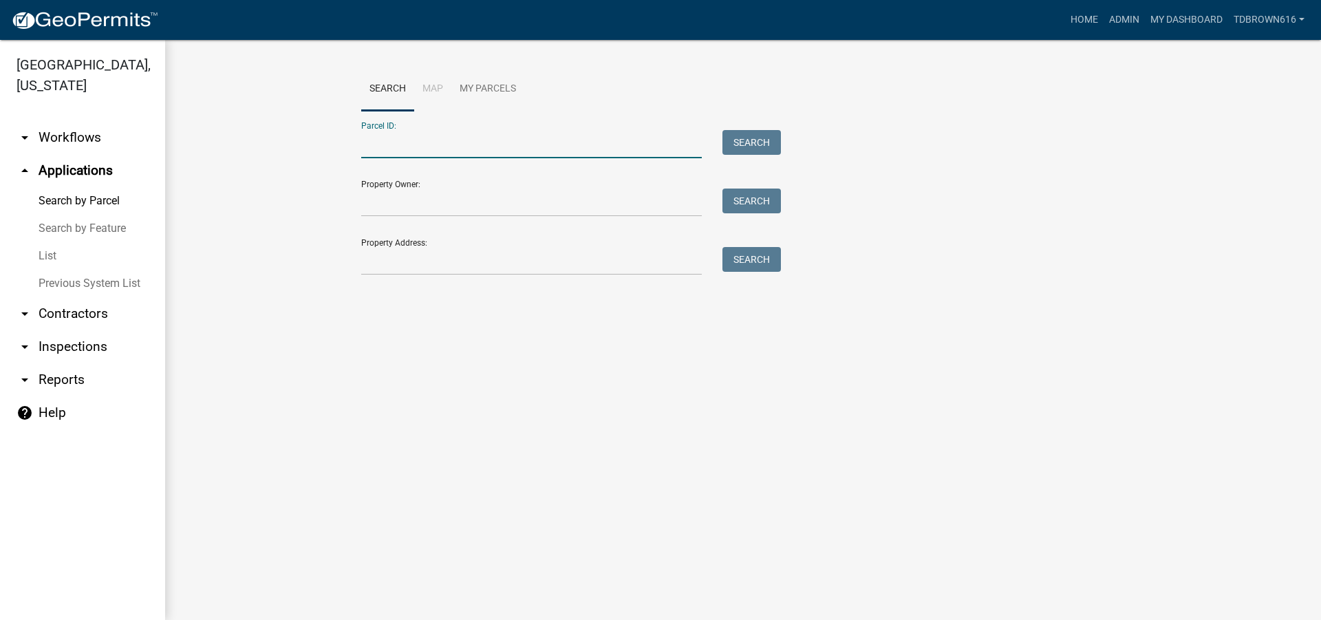
click at [383, 149] on input "Parcel ID:" at bounding box center [531, 144] width 341 height 28
type input "1"
click at [749, 141] on button "Search" at bounding box center [751, 142] width 58 height 25
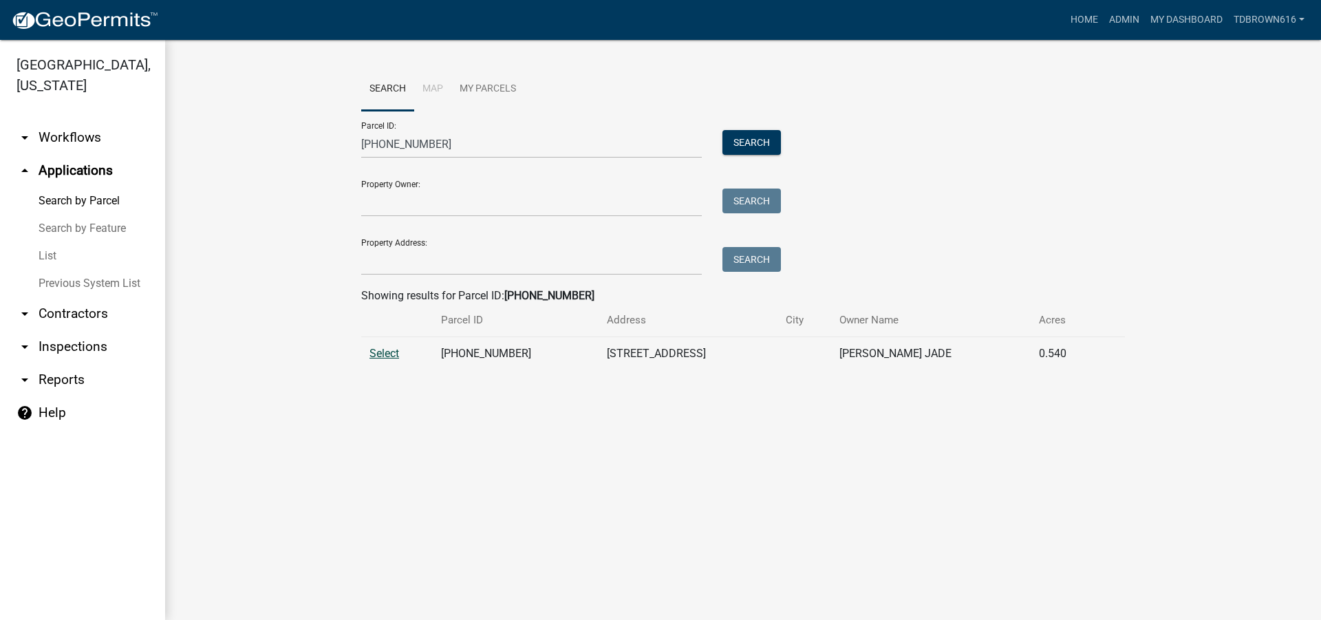
click at [381, 354] on span "Select" at bounding box center [384, 353] width 30 height 13
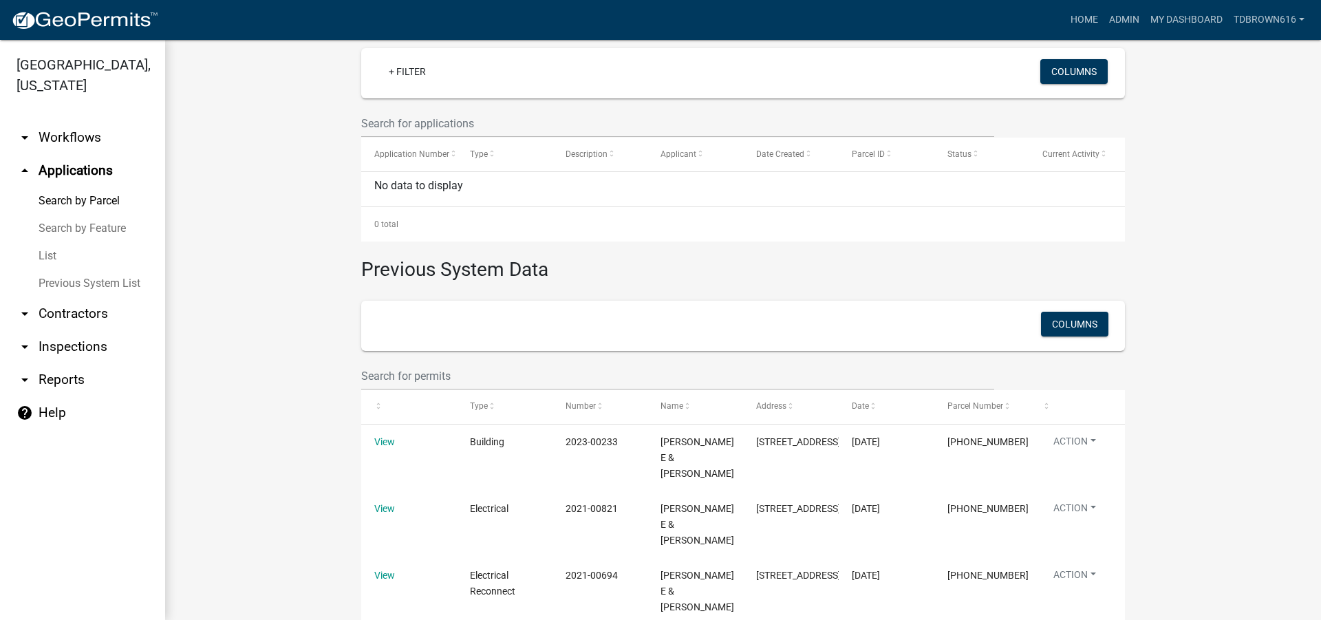
scroll to position [416, 0]
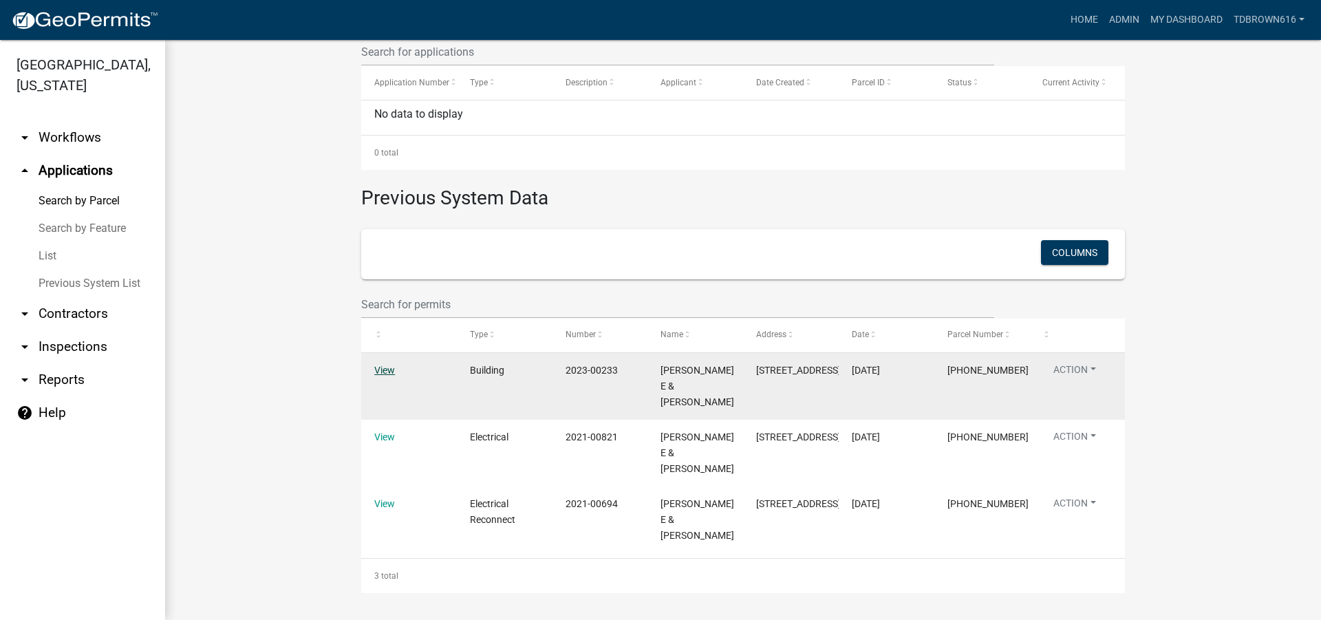
click at [374, 367] on link "View" at bounding box center [384, 370] width 21 height 11
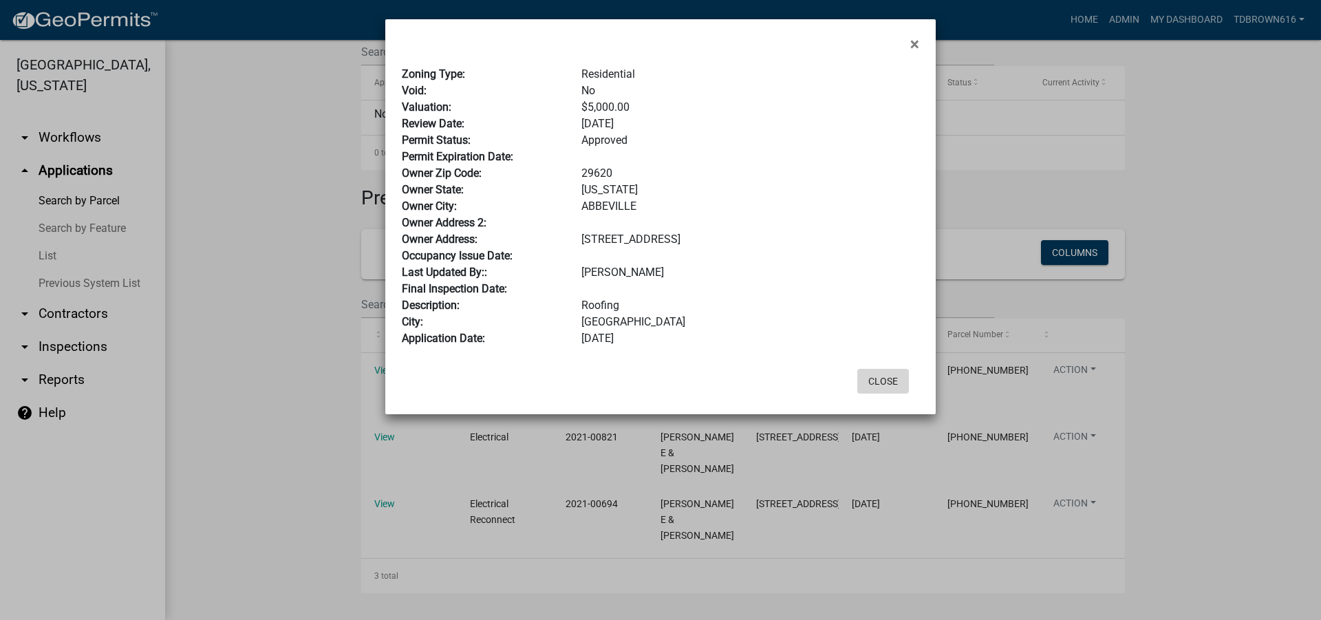
click at [879, 381] on button "Close" at bounding box center [883, 381] width 52 height 25
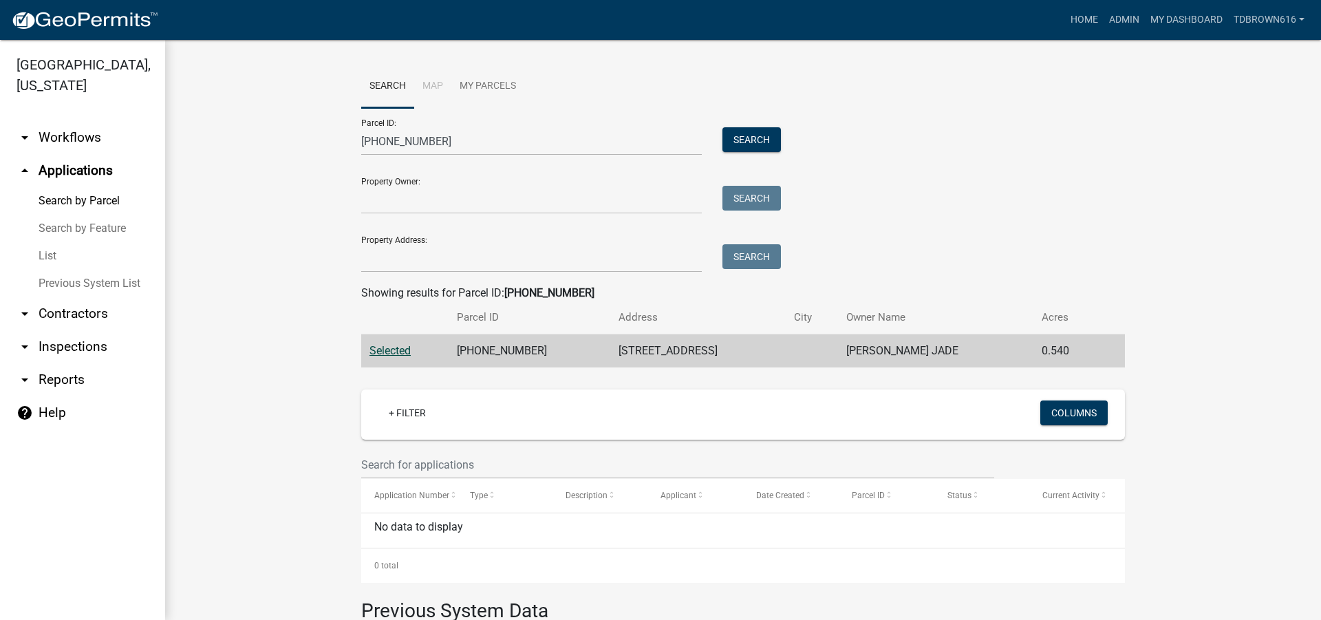
scroll to position [0, 0]
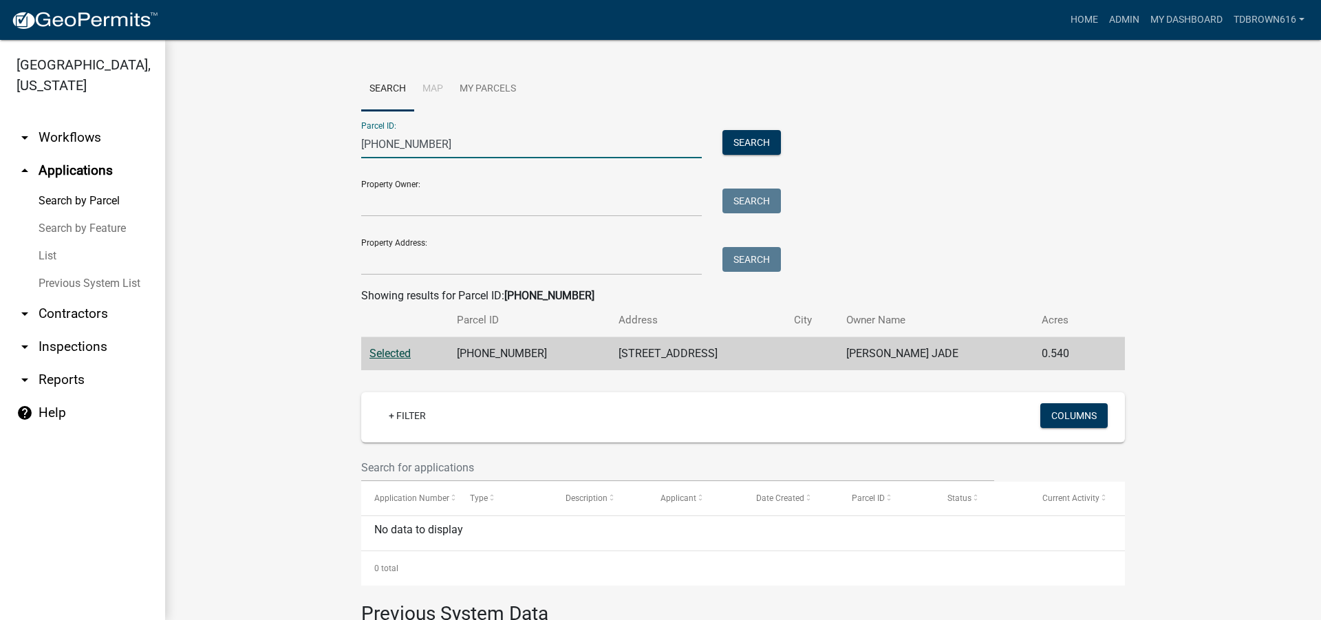
drag, startPoint x: 432, startPoint y: 144, endPoint x: 327, endPoint y: 153, distance: 105.6
click at [327, 153] on wm-workflow-application-search-view "Search Map My Parcels Parcel ID: [PHONE_NUMBER] Search Property Owner: Search P…" at bounding box center [743, 537] width 1101 height 940
click at [744, 143] on button "Search" at bounding box center [751, 142] width 58 height 25
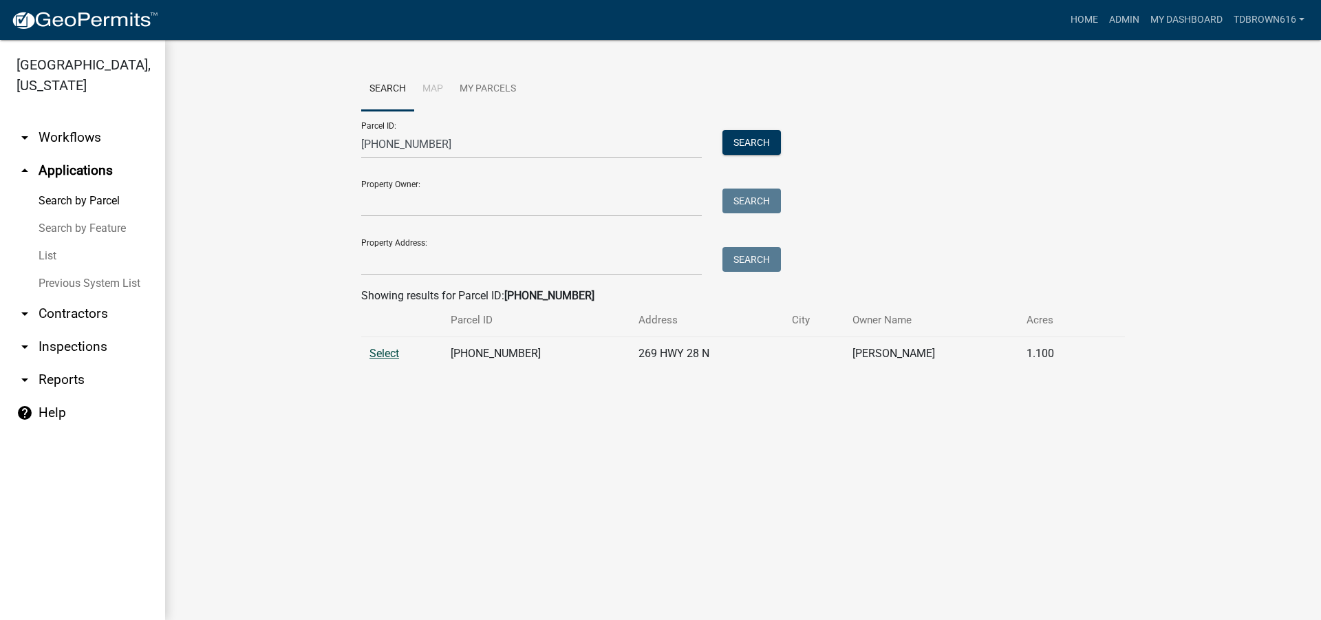
click at [377, 356] on span "Select" at bounding box center [384, 353] width 30 height 13
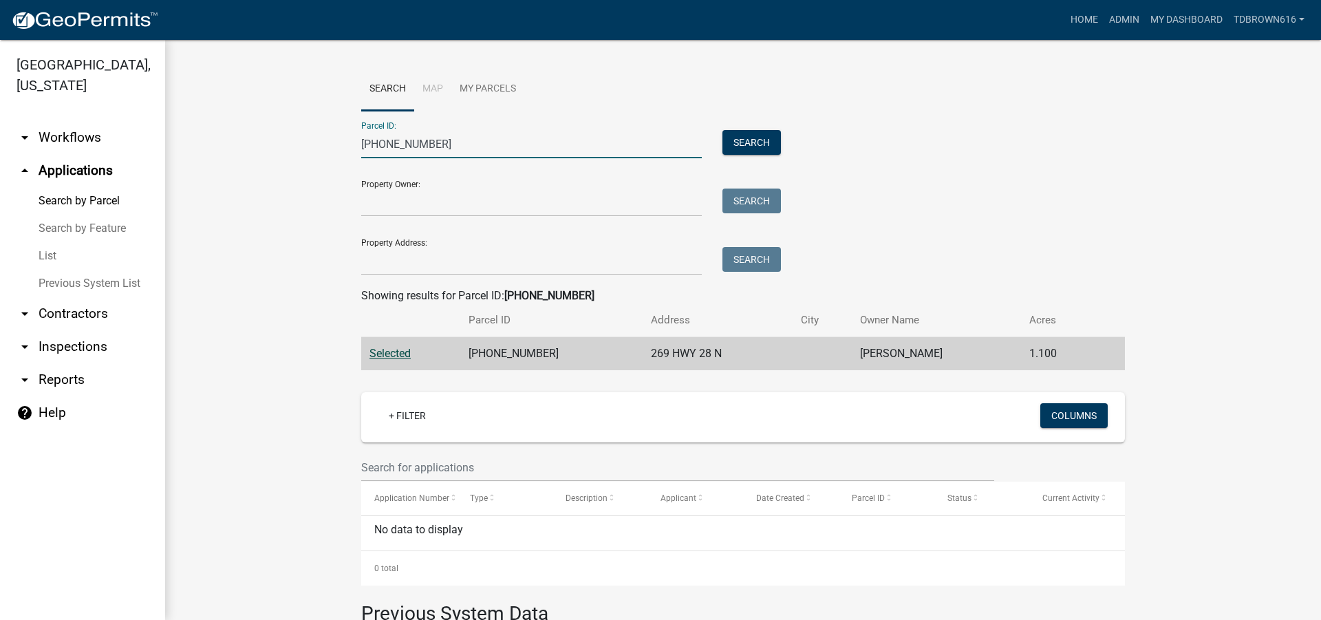
drag, startPoint x: 449, startPoint y: 146, endPoint x: 306, endPoint y: 144, distance: 143.1
click at [306, 144] on wm-workflow-application-search-view "Search Map My Parcels Parcel ID: [PHONE_NUMBER] Search Property Owner: Search P…" at bounding box center [743, 548] width 1101 height 963
type input "[PHONE_NUMBER]"
click at [744, 143] on button "Search" at bounding box center [751, 142] width 58 height 25
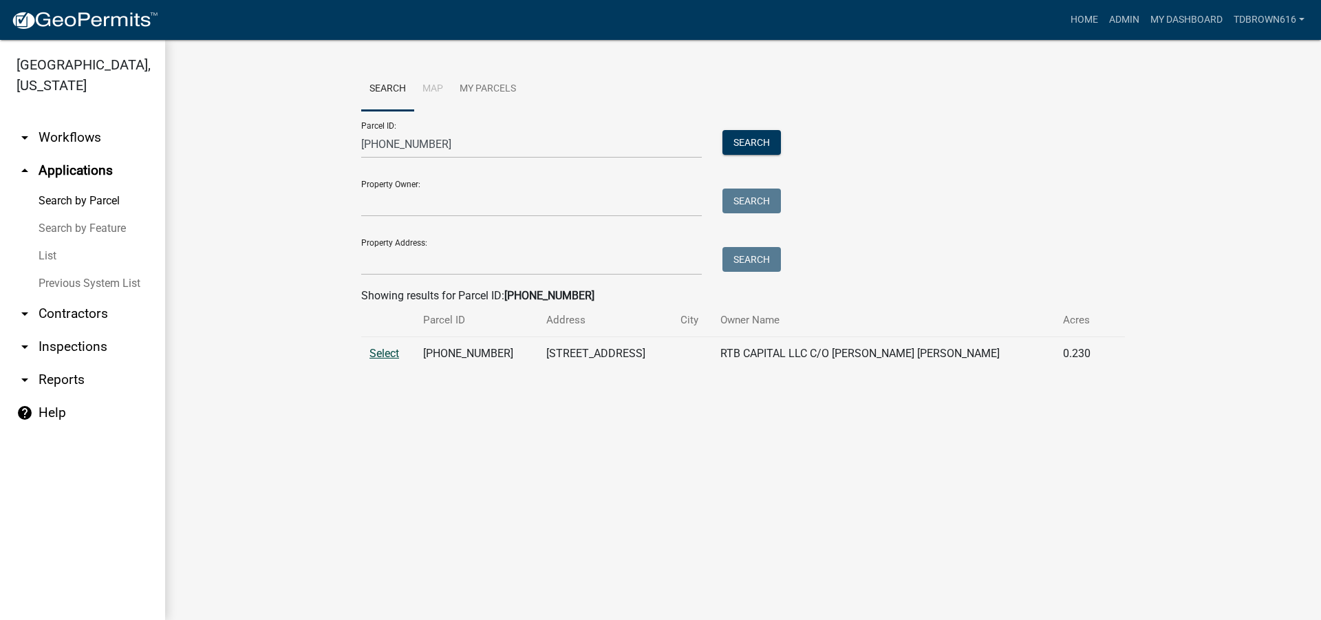
click at [387, 352] on span "Select" at bounding box center [384, 353] width 30 height 13
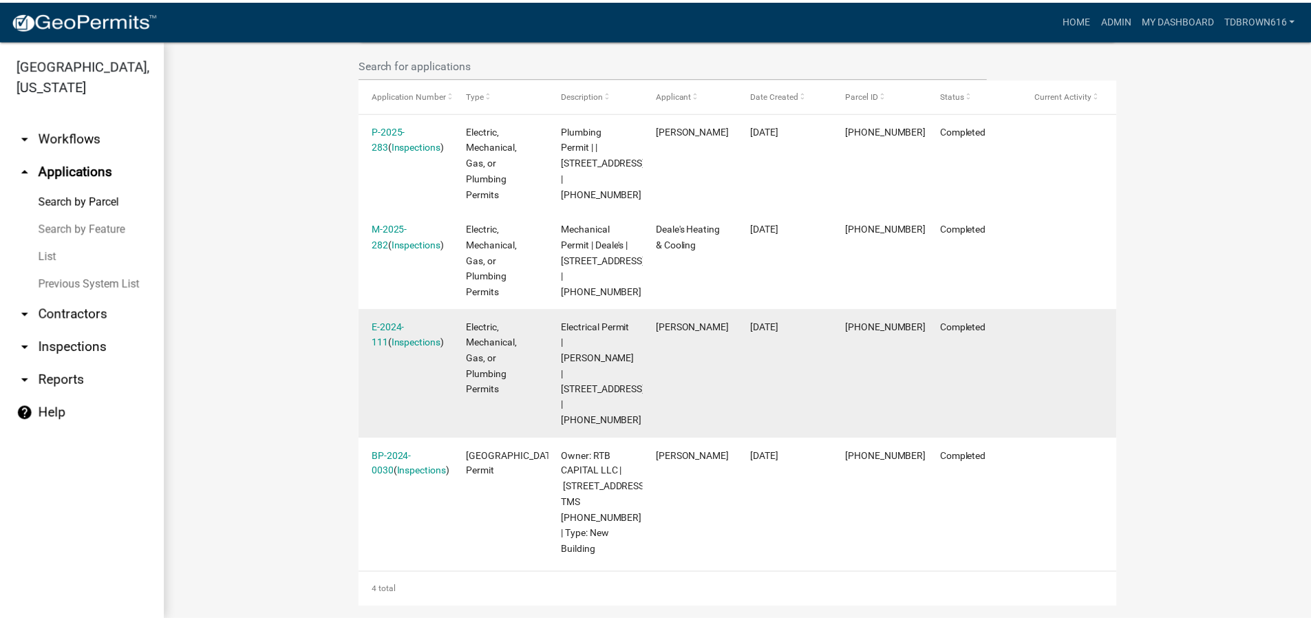
scroll to position [413, 0]
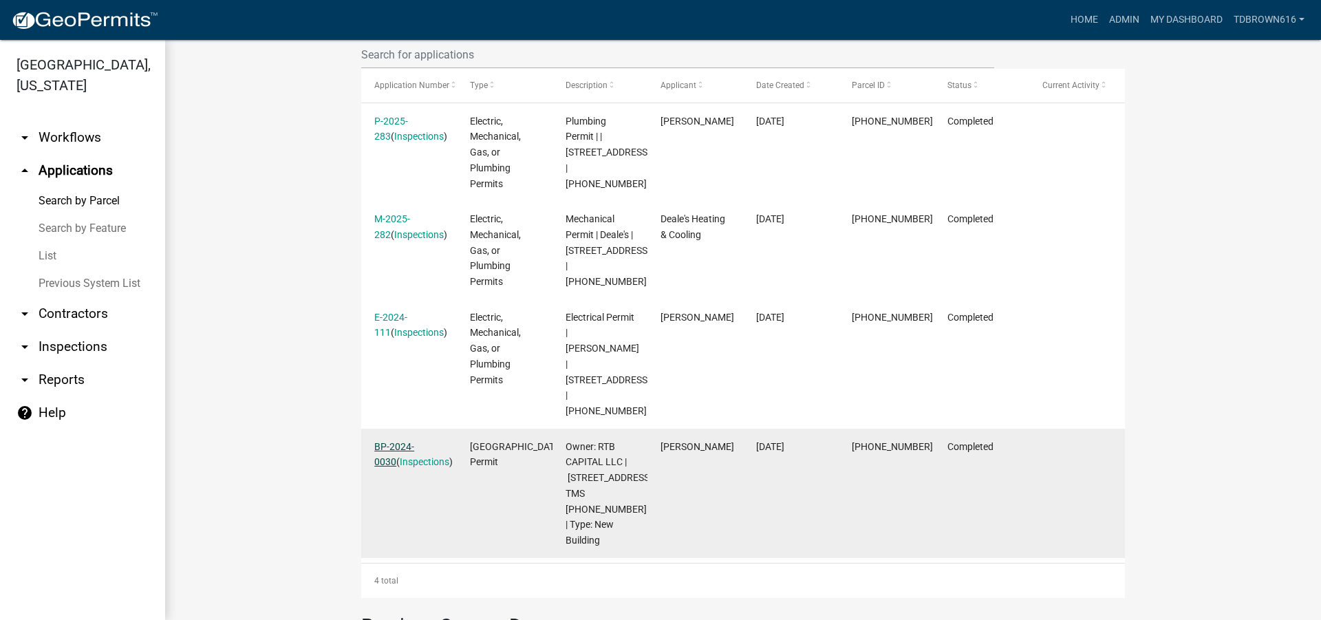
click at [405, 441] on link "BP-2024-0030" at bounding box center [394, 454] width 40 height 27
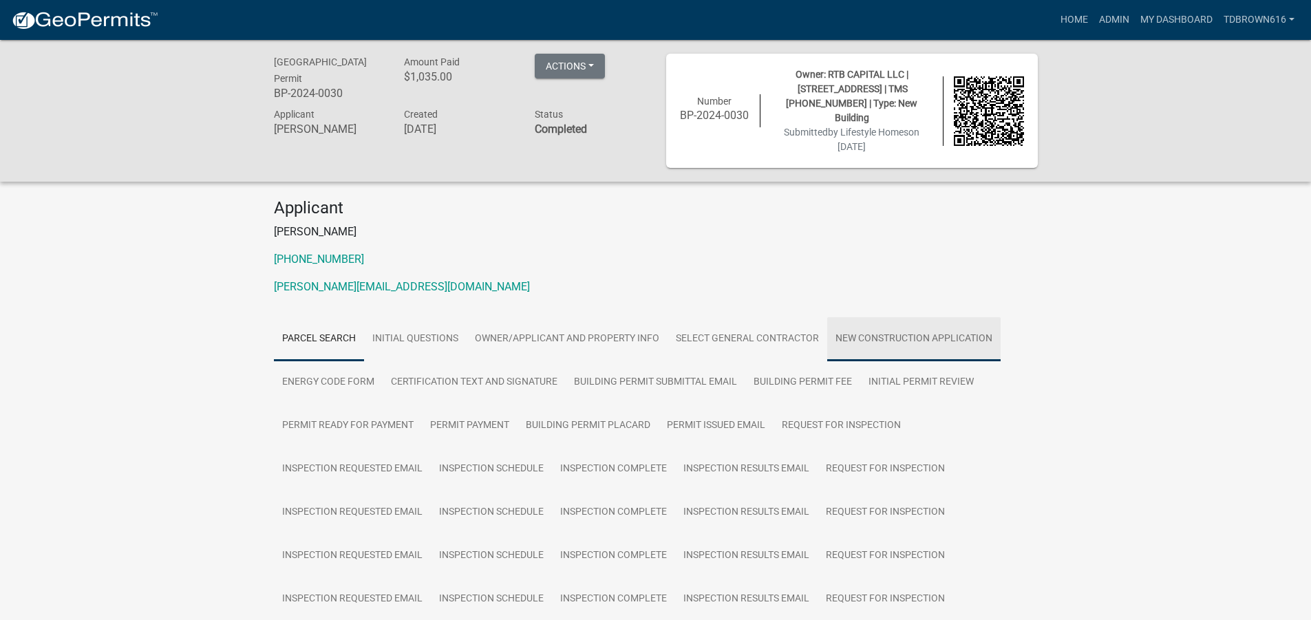
click at [899, 323] on link "New Construction Application" at bounding box center [913, 339] width 173 height 44
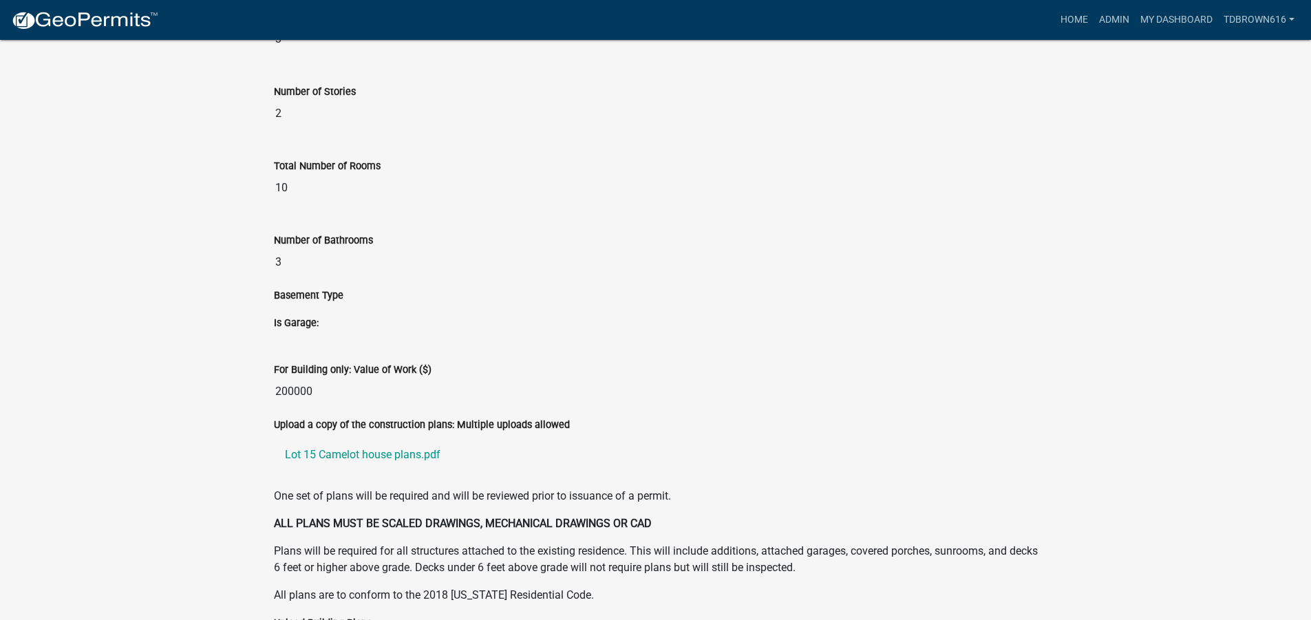
scroll to position [2064, 0]
